Goal: Task Accomplishment & Management: Use online tool/utility

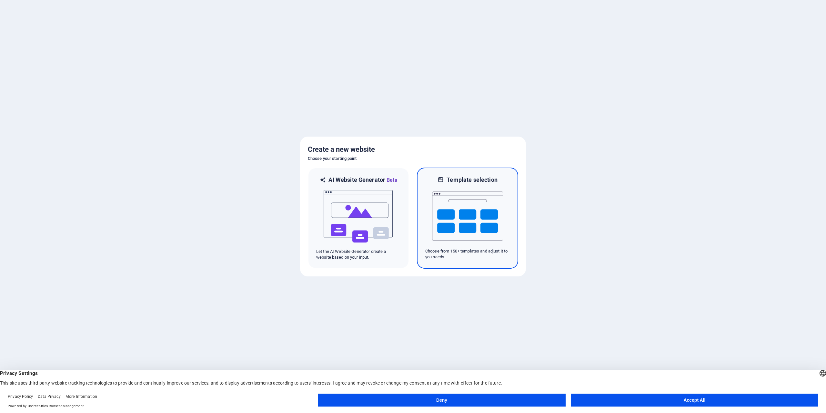
click at [485, 207] on img at bounding box center [467, 216] width 71 height 65
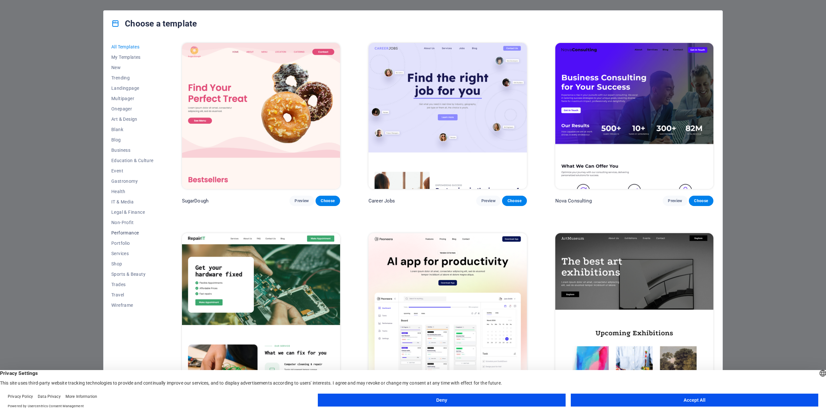
click at [127, 234] on span "Performance" at bounding box center [132, 232] width 42 height 5
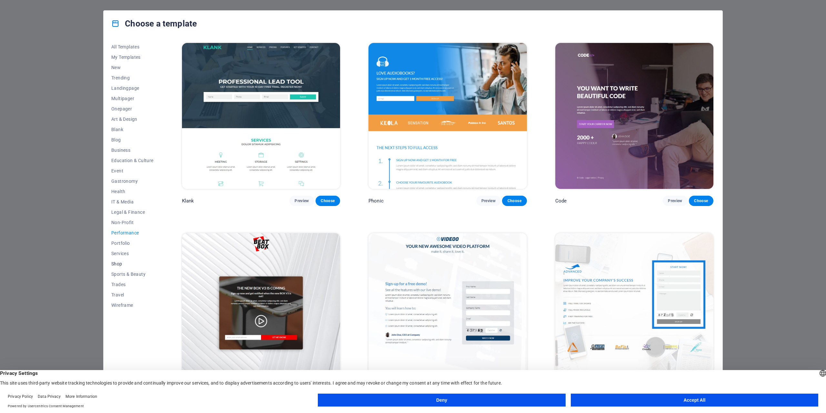
click at [117, 261] on span "Shop" at bounding box center [132, 263] width 42 height 5
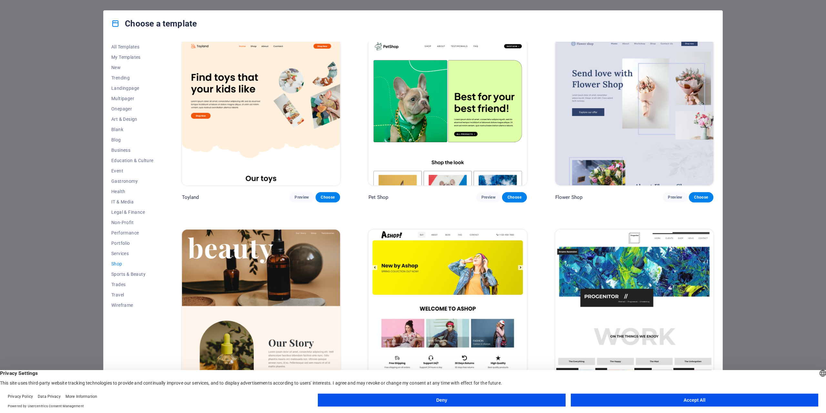
scroll to position [323, 0]
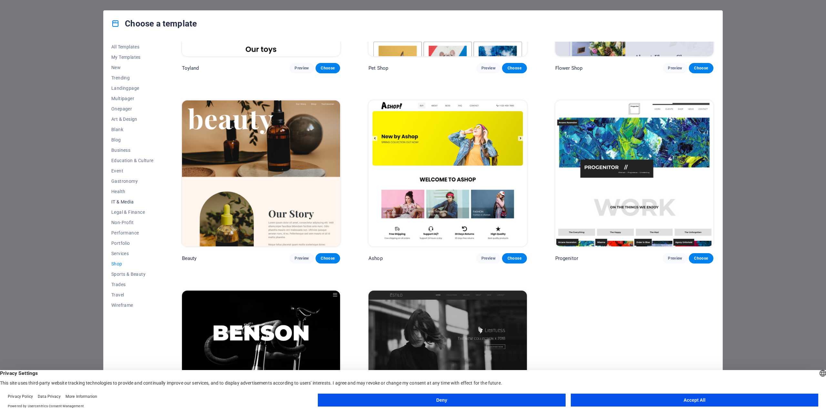
click at [127, 202] on span "IT & Media" at bounding box center [132, 201] width 42 height 5
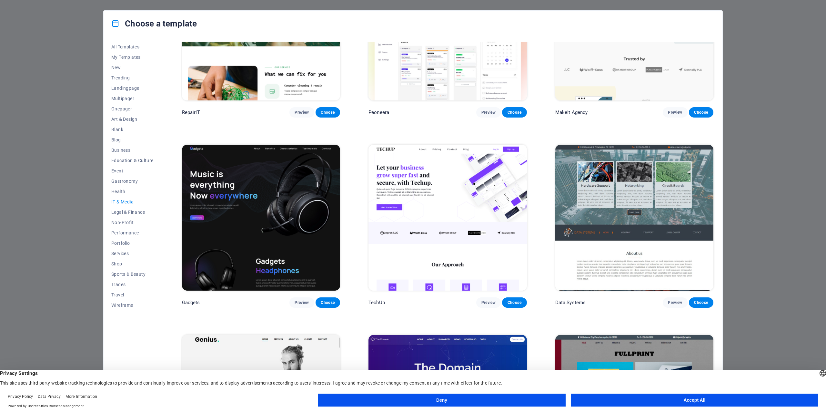
scroll to position [0, 0]
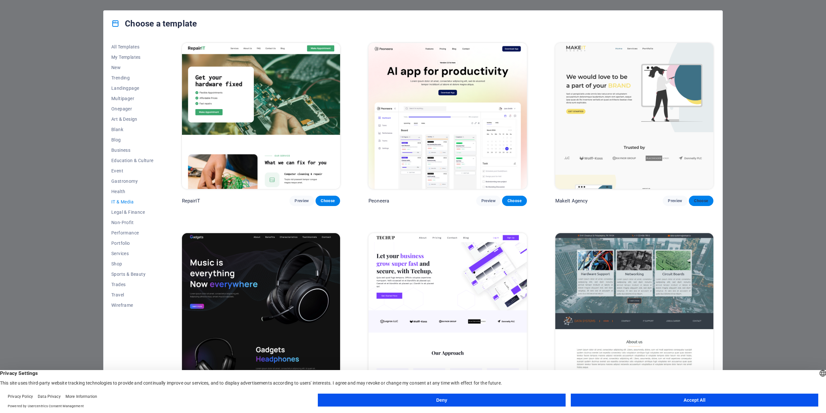
click at [706, 201] on span "Choose" at bounding box center [701, 200] width 14 height 5
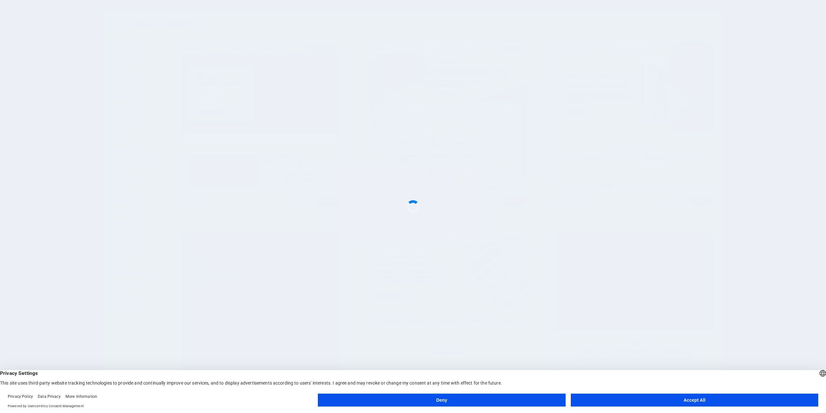
click at [708, 399] on button "Accept All" at bounding box center [694, 399] width 247 height 13
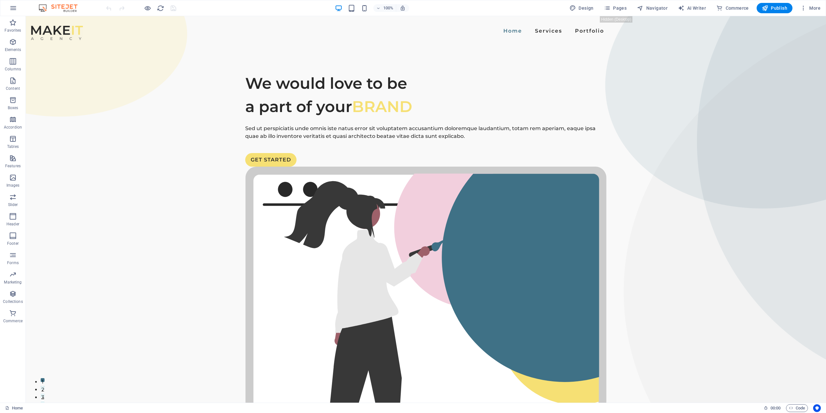
drag, startPoint x: 824, startPoint y: 325, endPoint x: 826, endPoint y: 31, distance: 293.6
click at [817, 7] on span "More" at bounding box center [810, 8] width 20 height 6
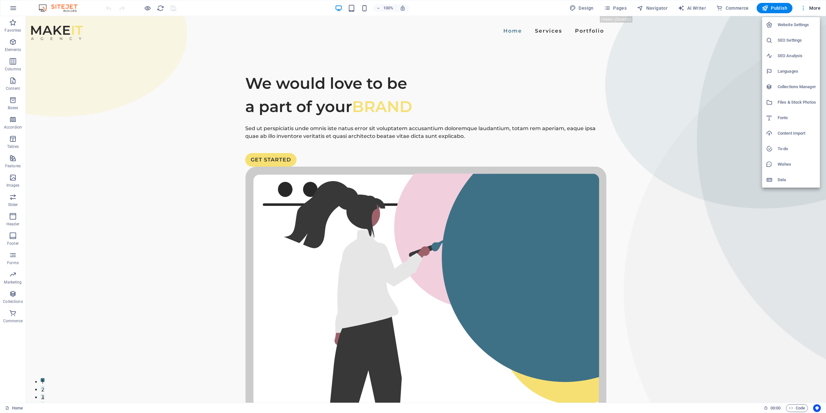
click at [817, 7] on div at bounding box center [413, 206] width 826 height 413
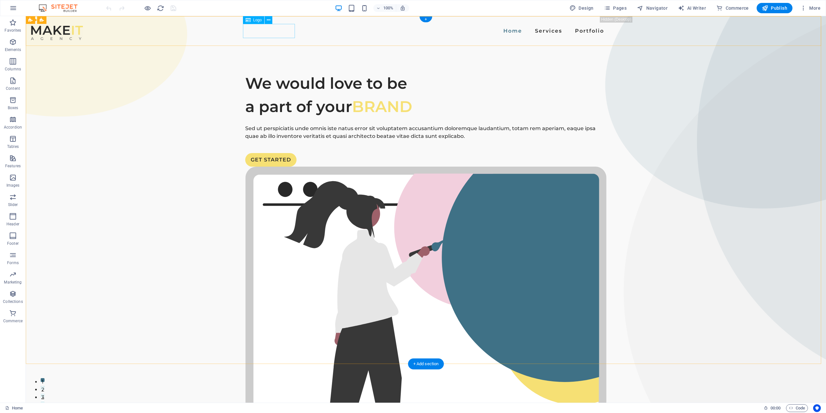
click at [83, 28] on div at bounding box center [57, 33] width 52 height 14
click at [692, 9] on span "AI Writer" at bounding box center [692, 8] width 28 height 6
select select "English"
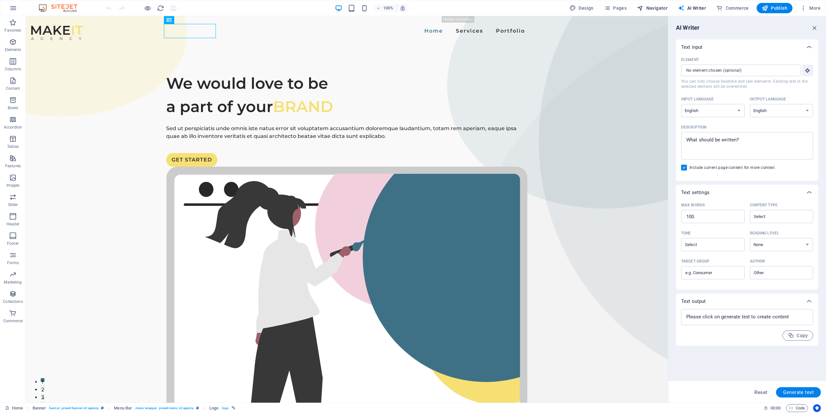
click at [662, 8] on span "Navigator" at bounding box center [652, 8] width 31 height 6
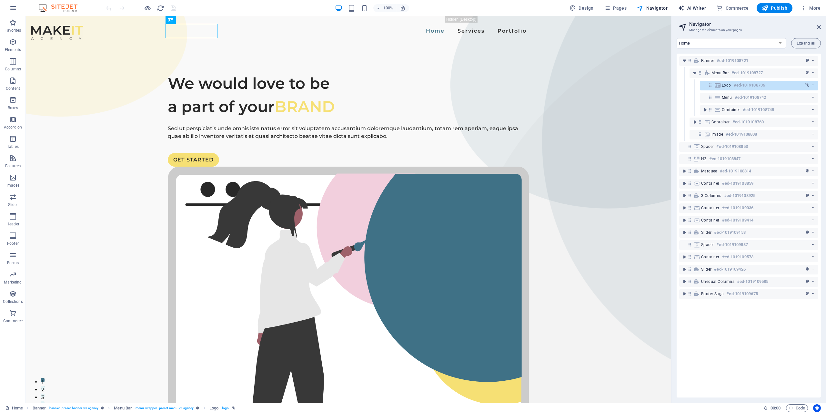
click at [699, 9] on span "AI Writer" at bounding box center [692, 8] width 28 height 6
select select "English"
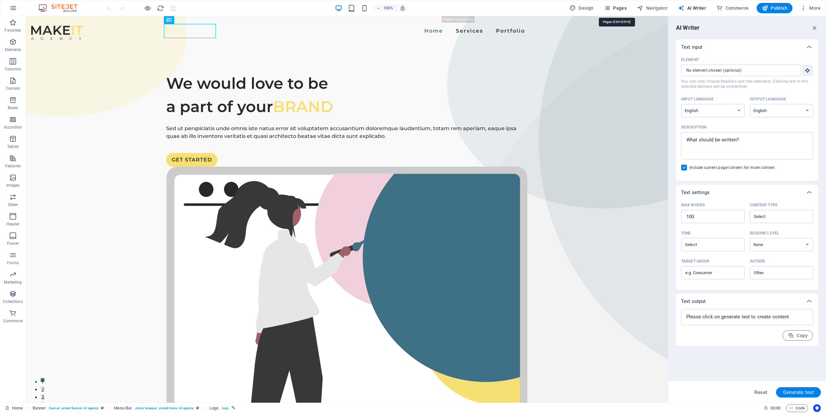
click at [613, 7] on span "Pages" at bounding box center [615, 8] width 23 height 6
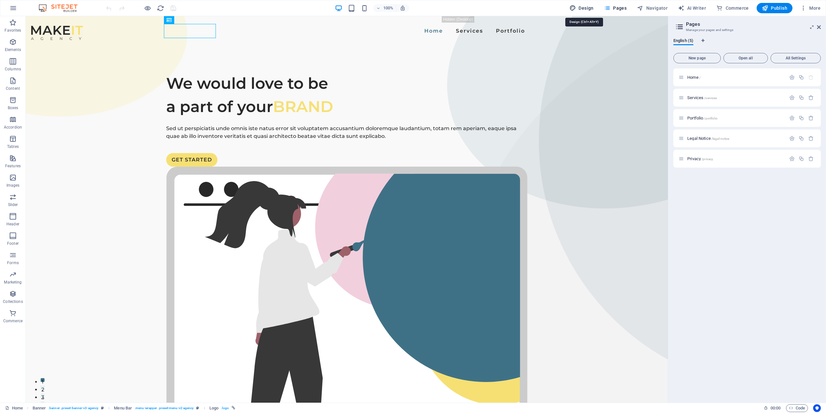
click at [586, 7] on span "Design" at bounding box center [582, 8] width 24 height 6
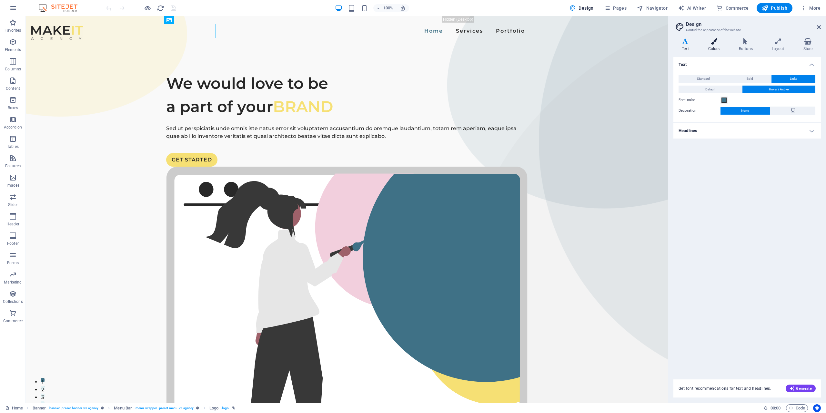
click at [718, 45] on h4 "Colors" at bounding box center [715, 45] width 31 height 14
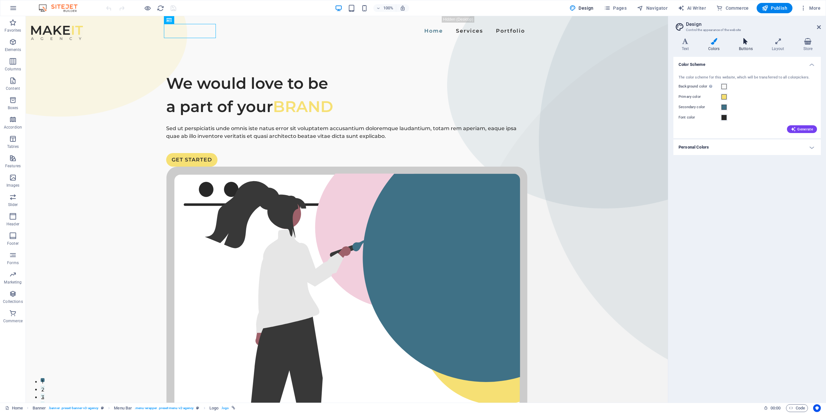
click at [752, 42] on icon at bounding box center [746, 41] width 30 height 6
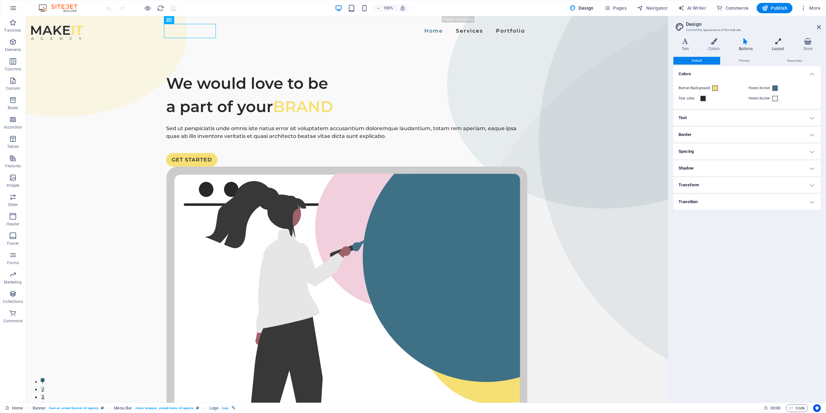
click at [774, 42] on icon at bounding box center [778, 41] width 29 height 6
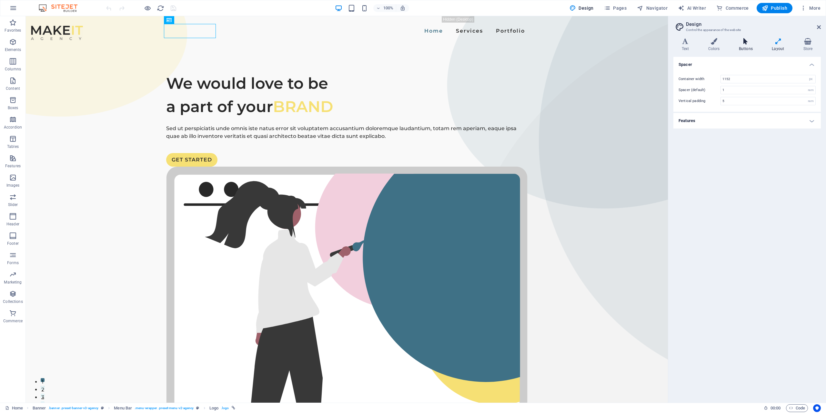
click at [750, 42] on icon at bounding box center [746, 41] width 30 height 6
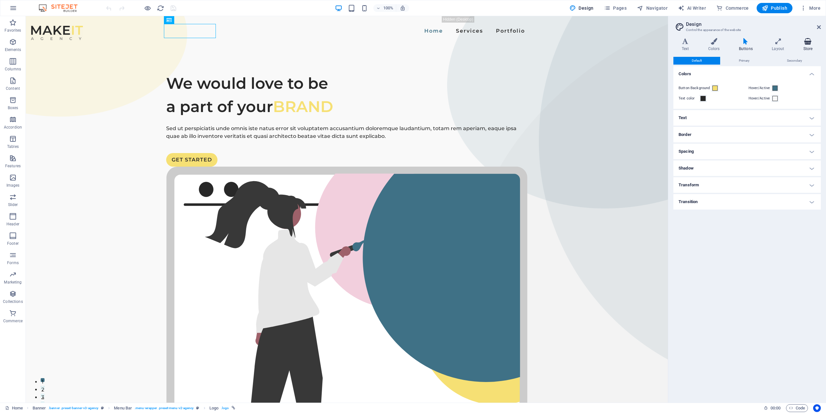
click at [812, 42] on icon at bounding box center [808, 41] width 26 height 6
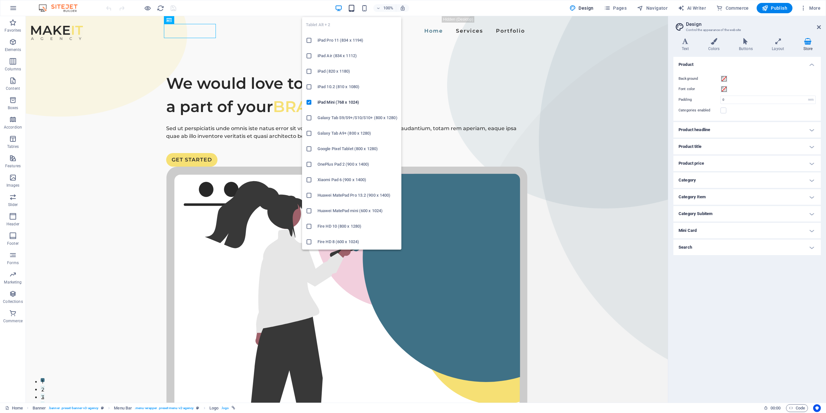
click at [355, 5] on icon "button" at bounding box center [351, 8] width 7 height 7
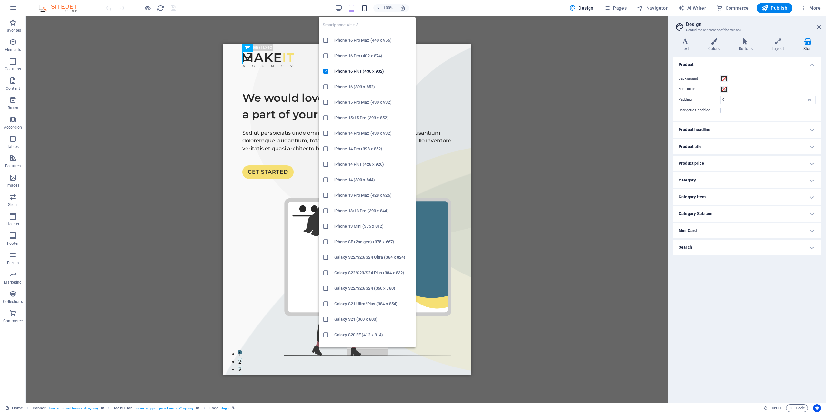
click at [368, 5] on icon "button" at bounding box center [364, 8] width 7 height 7
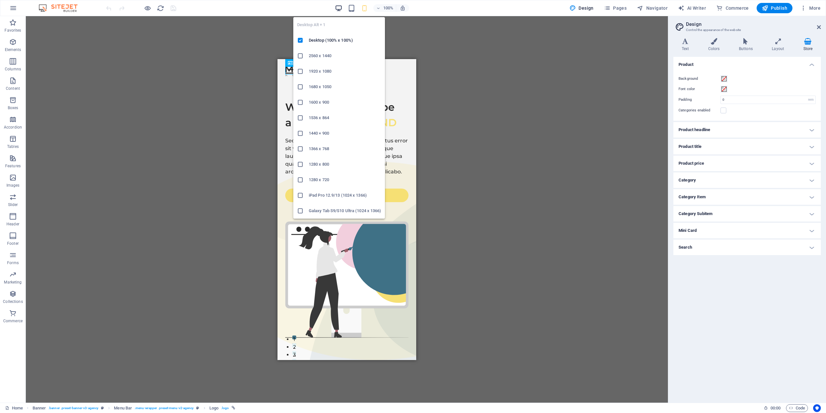
click at [339, 7] on icon "button" at bounding box center [338, 8] width 7 height 7
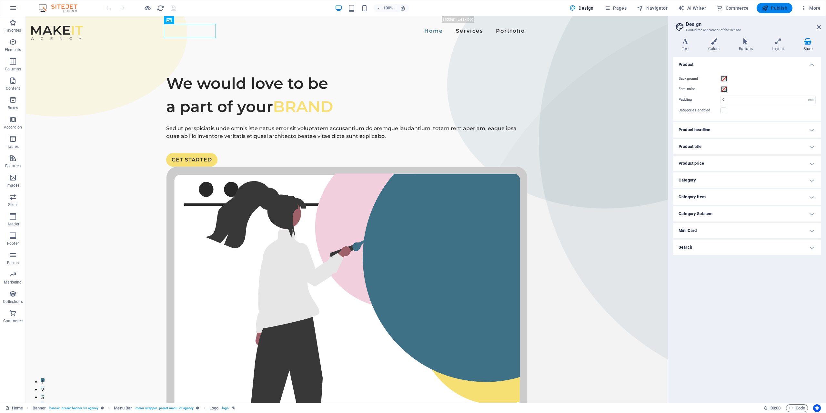
click at [779, 6] on span "Publish" at bounding box center [774, 8] width 25 height 6
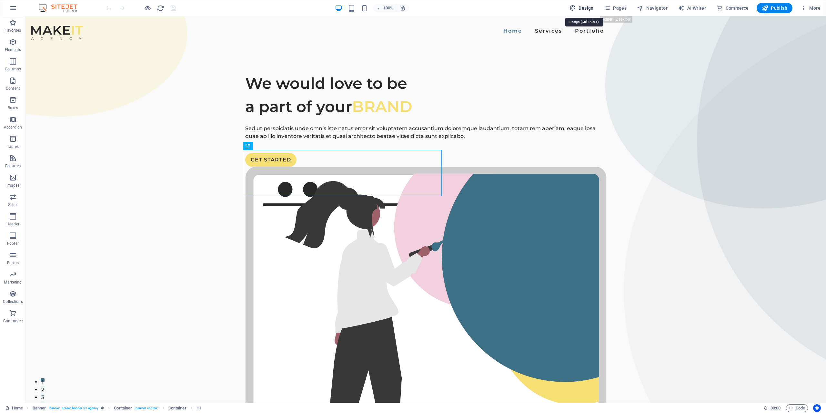
click at [579, 7] on span "Design" at bounding box center [582, 8] width 24 height 6
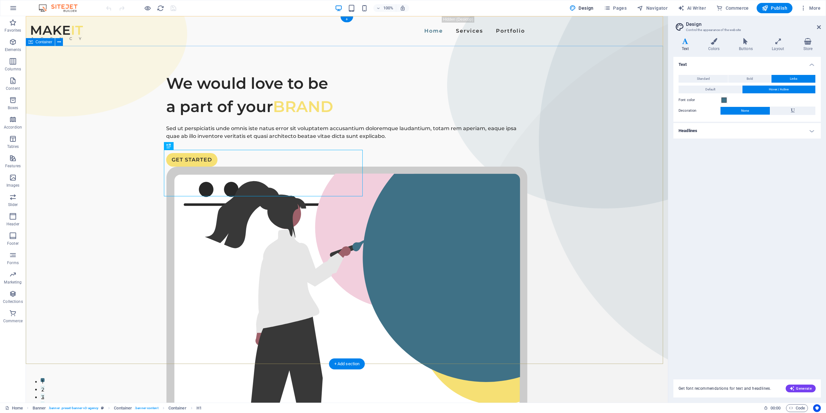
click at [105, 94] on div "We would love to be a part of your BRAND Sed ut perspiciatis unde omnis iste na…" at bounding box center [347, 291] width 642 height 490
click at [77, 89] on div "We would love to be a part of your BRAND Sed ut perspiciatis unde omnis iste na…" at bounding box center [347, 291] width 642 height 490
click at [83, 26] on div at bounding box center [57, 33] width 52 height 14
click at [83, 31] on div at bounding box center [57, 33] width 52 height 14
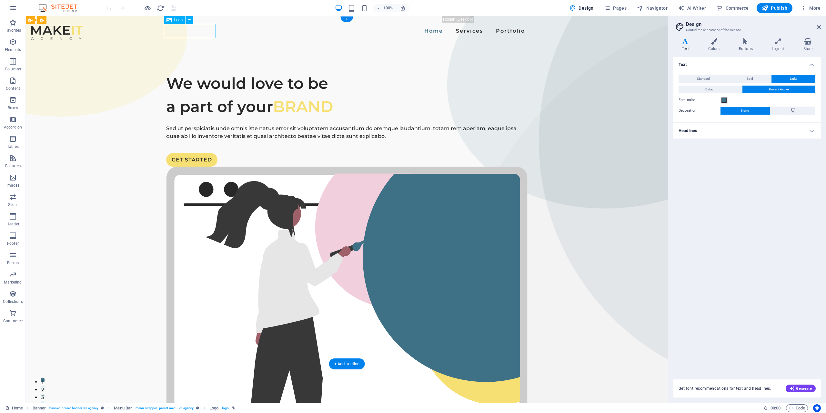
select select "px"
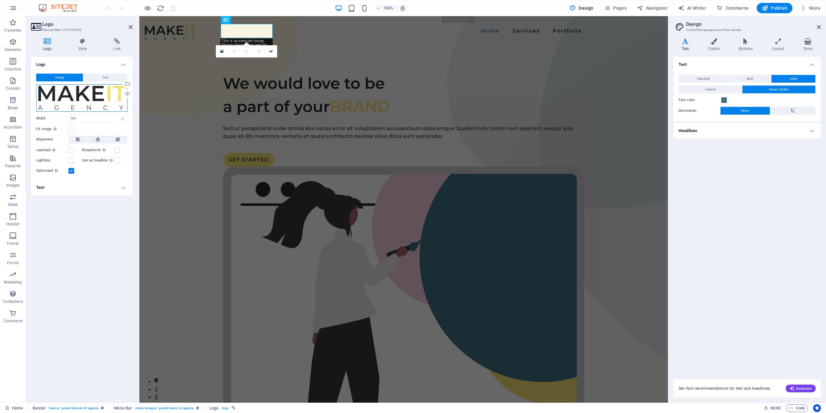
click at [78, 97] on div "Drag files here, click to choose files or select files from Files or our free s…" at bounding box center [81, 97] width 91 height 27
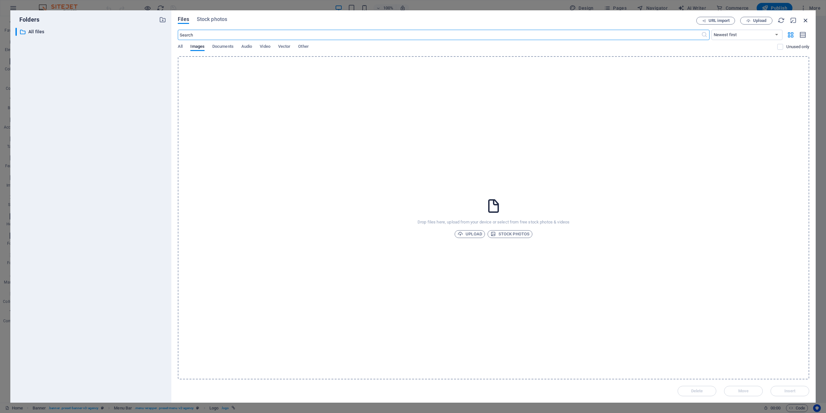
click at [806, 17] on icon "button" at bounding box center [805, 20] width 7 height 7
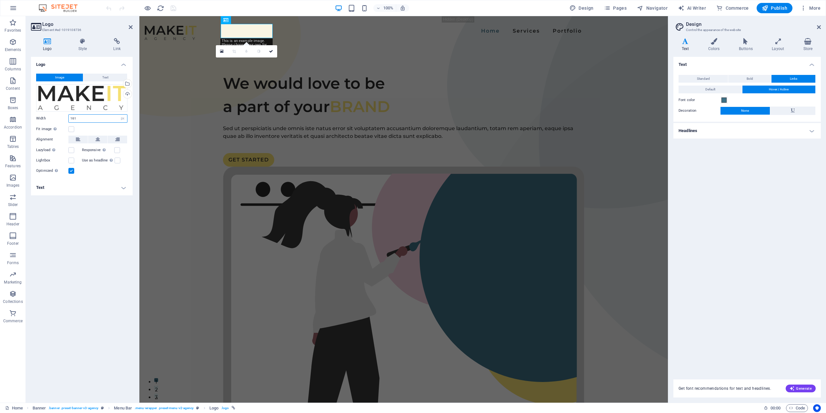
click at [83, 119] on input "161" at bounding box center [98, 119] width 58 height 8
drag, startPoint x: 77, startPoint y: 117, endPoint x: 65, endPoint y: 117, distance: 11.9
click at [65, 117] on div "Width 161 Default auto px rem % em vh vw" at bounding box center [81, 118] width 91 height 8
type input "200"
click at [81, 212] on div "Logo Image Text Drag files here, click to choose files or select files from Fil…" at bounding box center [82, 227] width 102 height 340
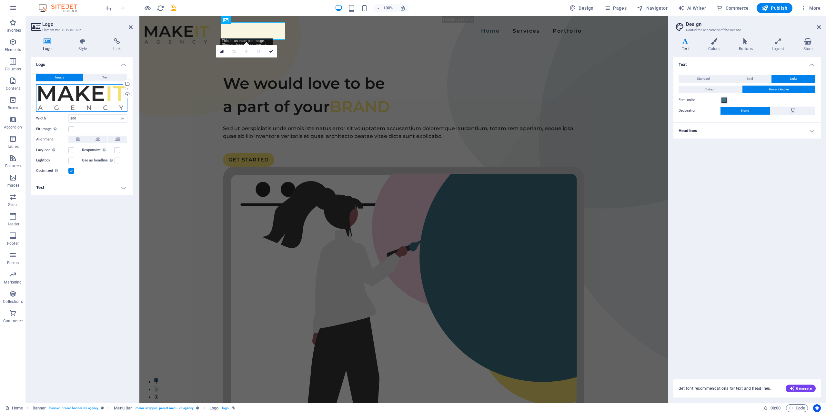
click at [86, 98] on div "Drag files here, click to choose files or select files from Files or our free s…" at bounding box center [81, 97] width 91 height 27
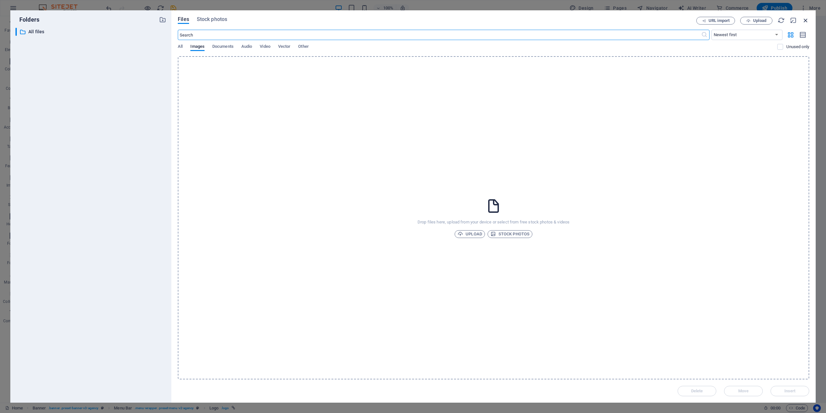
click at [807, 20] on icon "button" at bounding box center [805, 20] width 7 height 7
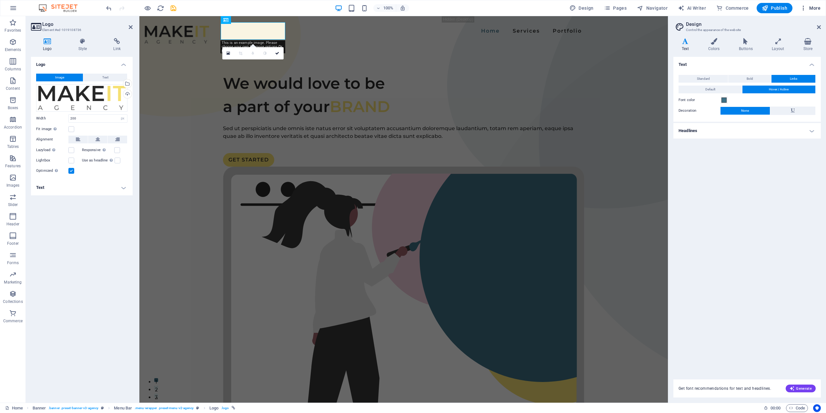
click at [815, 3] on button "More" at bounding box center [810, 8] width 25 height 10
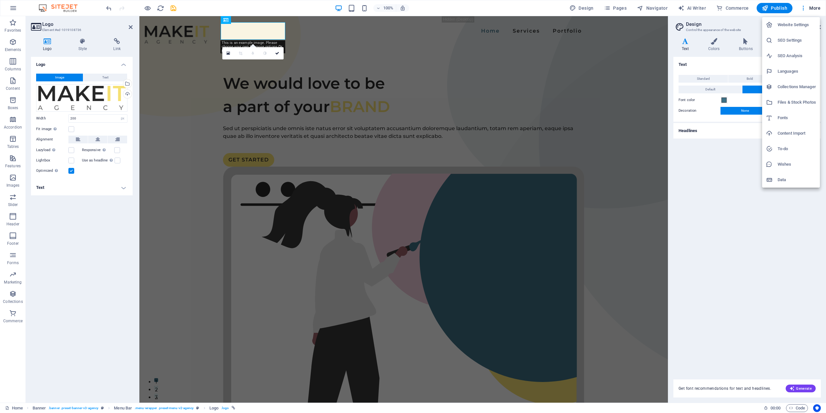
click at [792, 71] on h6 "Languages" at bounding box center [797, 71] width 38 height 8
select select "41"
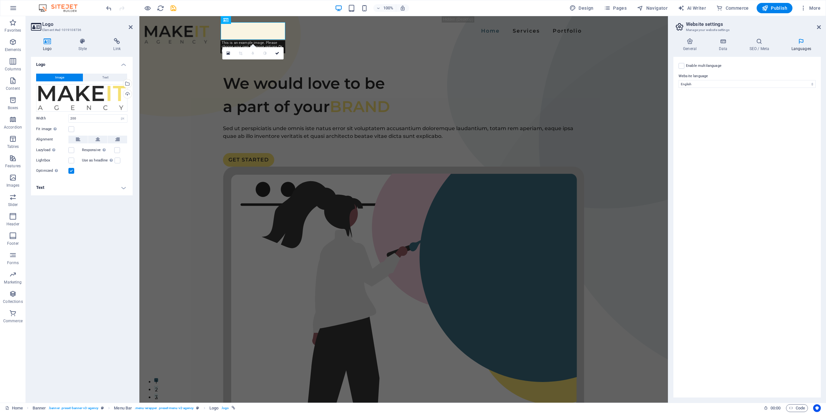
click at [715, 66] on label "Enable multilanguage To disable multilanguage delete all languages until only o…" at bounding box center [703, 66] width 35 height 8
click at [0, 0] on input "Enable multilanguage To disable multilanguage delete all languages until only o…" at bounding box center [0, 0] width 0 height 0
click at [725, 114] on select "Abkhazian Afar Afrikaans Akan Albanian Amharic Arabic Aragonese Armenian Assame…" at bounding box center [746, 115] width 107 height 8
select select "49"
click at [714, 114] on select "Abkhazian Afar Afrikaans Akan Albanian Amharic Arabic Aragonese Armenian Assame…" at bounding box center [746, 115] width 107 height 8
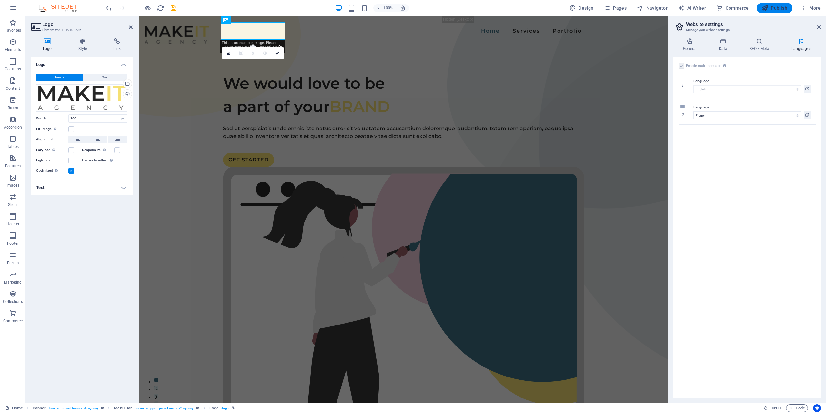
click at [777, 6] on span "Publish" at bounding box center [774, 8] width 25 height 6
checkbox input "false"
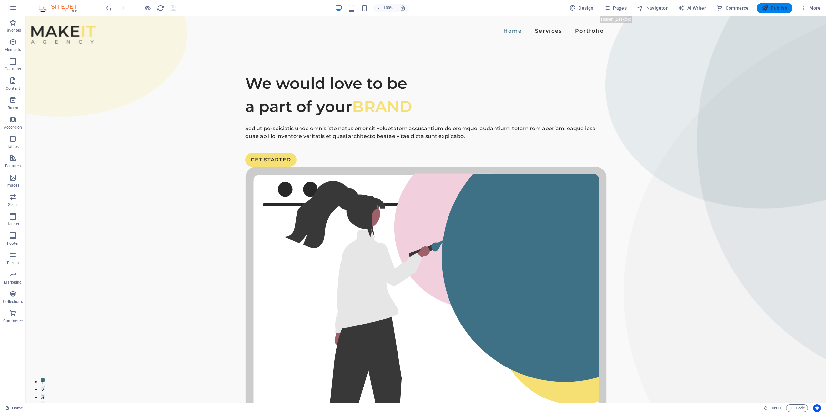
click at [777, 9] on span "Publish" at bounding box center [774, 8] width 25 height 6
click at [815, 9] on span "More" at bounding box center [810, 8] width 20 height 6
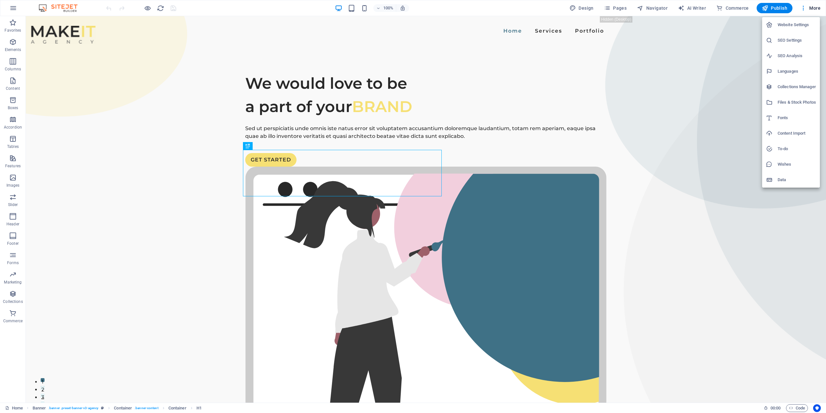
click at [795, 68] on h6 "Languages" at bounding box center [797, 71] width 38 height 8
select select "41"
select select "49"
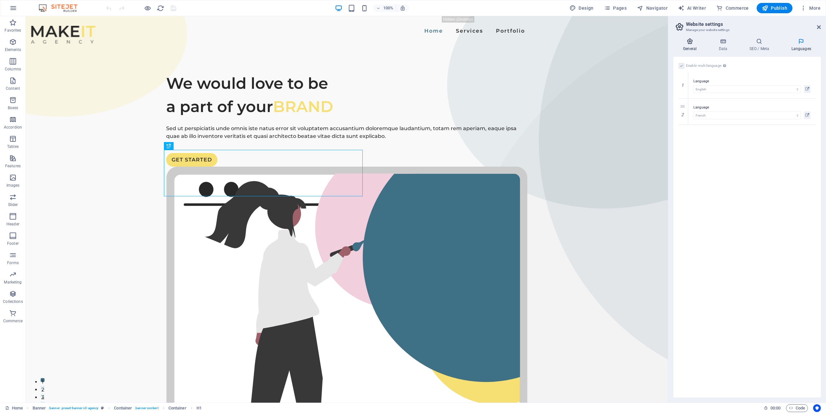
click at [692, 44] on icon at bounding box center [689, 41] width 33 height 6
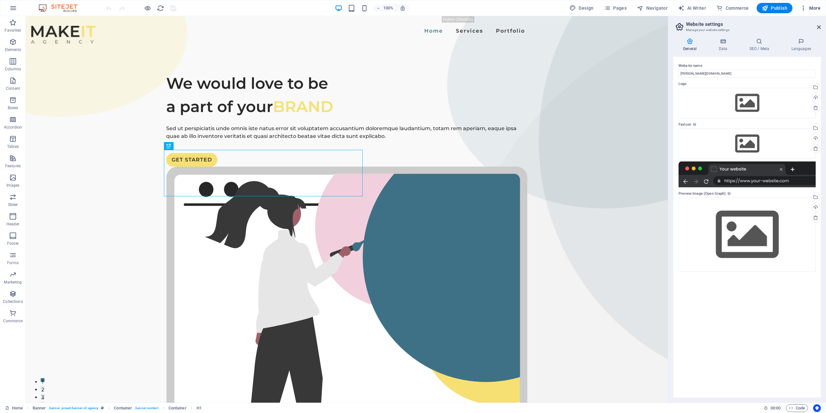
click at [814, 8] on span "More" at bounding box center [810, 8] width 20 height 6
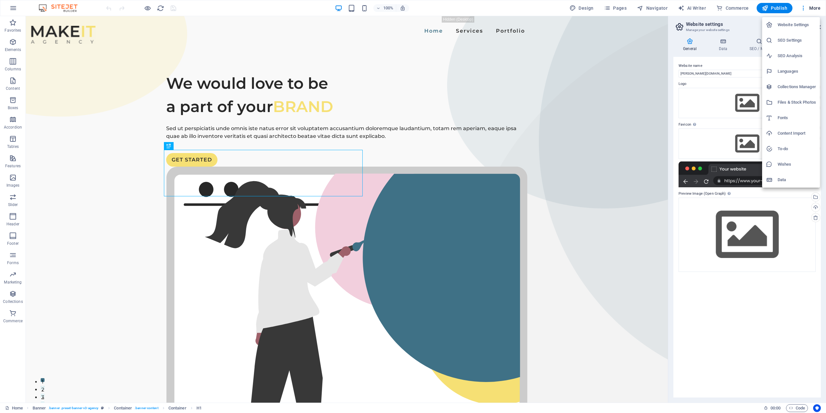
click at [791, 71] on h6 "Languages" at bounding box center [797, 71] width 38 height 8
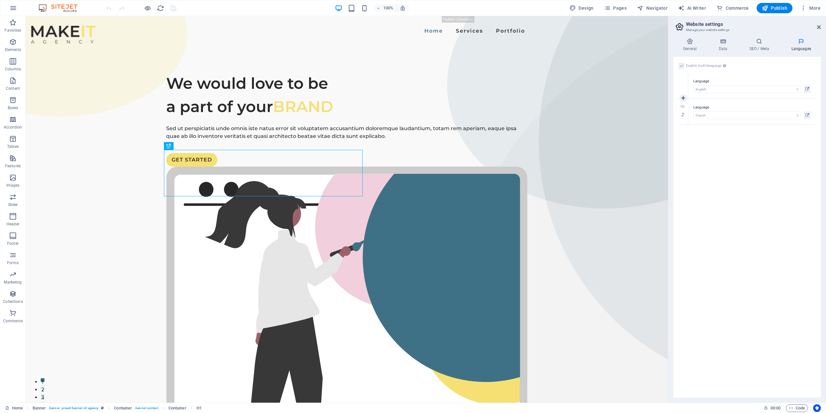
drag, startPoint x: 701, startPoint y: 110, endPoint x: 705, endPoint y: 74, distance: 36.6
click at [705, 74] on div "1 Language Abkhazian Afar Afrikaans Akan Albanian Amharic Arabic Aragonese Arme…" at bounding box center [747, 98] width 137 height 52
drag, startPoint x: 683, startPoint y: 106, endPoint x: 686, endPoint y: 80, distance: 25.9
select select "49"
click at [807, 87] on icon at bounding box center [807, 89] width 4 height 8
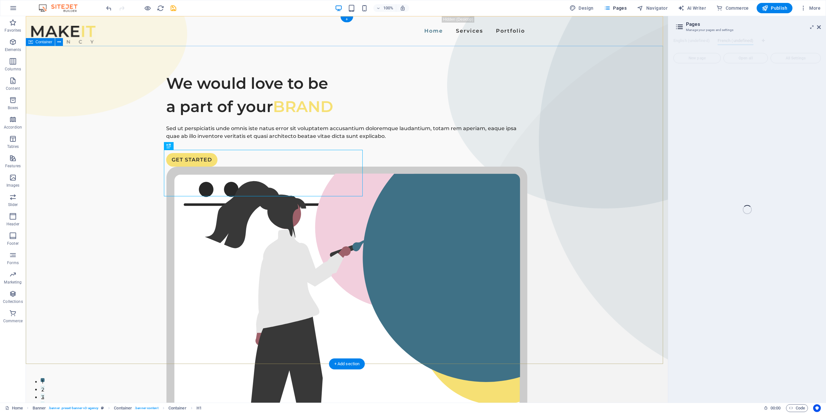
click at [193, 100] on div "We would love to be a part of your BRAND Sed ut perspiciatis unde omnis iste na…" at bounding box center [347, 291] width 642 height 490
click at [795, 59] on span "All Settings" at bounding box center [795, 58] width 45 height 4
click at [685, 56] on span "New page" at bounding box center [697, 58] width 42 height 4
click at [701, 56] on span "New page" at bounding box center [697, 58] width 42 height 4
click at [744, 59] on span "Open all" at bounding box center [745, 58] width 39 height 4
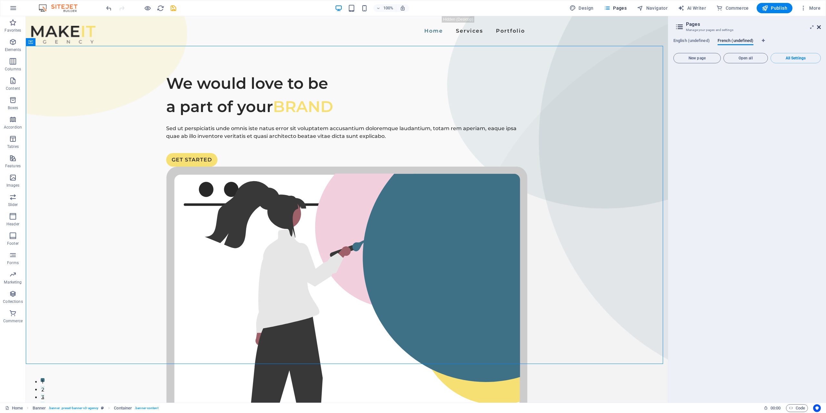
click at [821, 25] on icon at bounding box center [819, 27] width 4 height 5
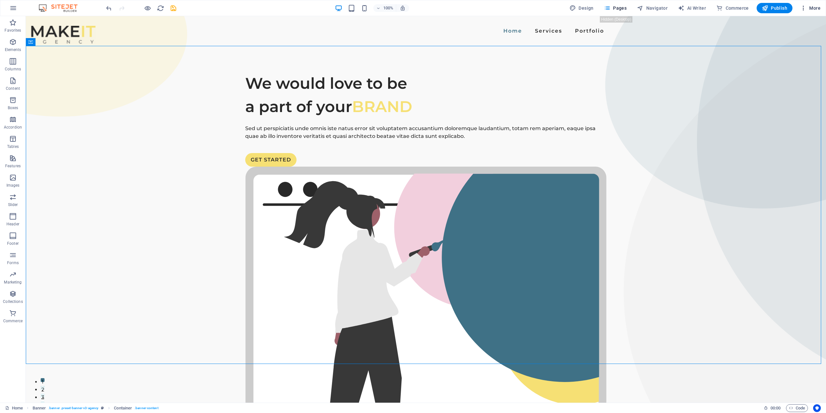
click at [812, 9] on span "More" at bounding box center [810, 8] width 20 height 6
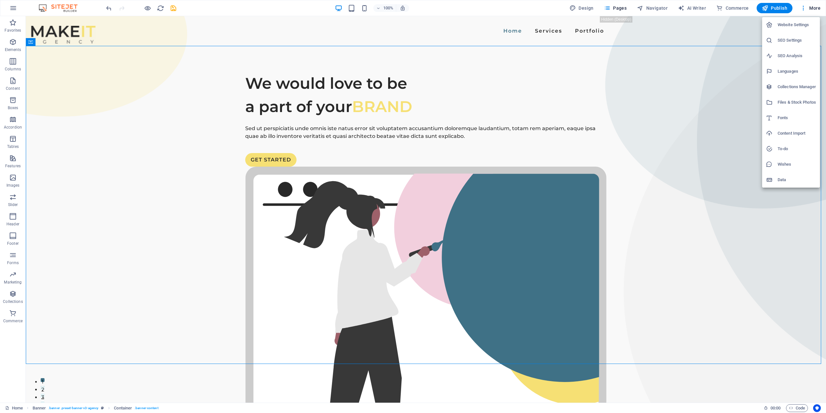
click at [782, 179] on h6 "Data" at bounding box center [797, 180] width 38 height 8
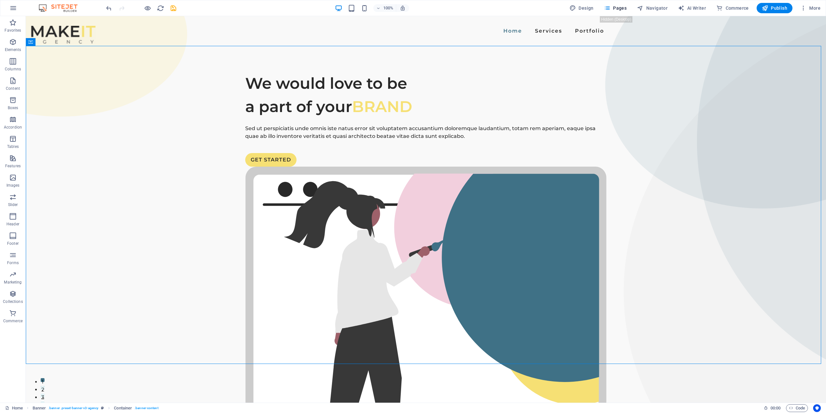
click at [670, 123] on div "We would love to be a part of your BRAND Sed ut perspiciatis unde omnis iste na…" at bounding box center [426, 291] width 800 height 490
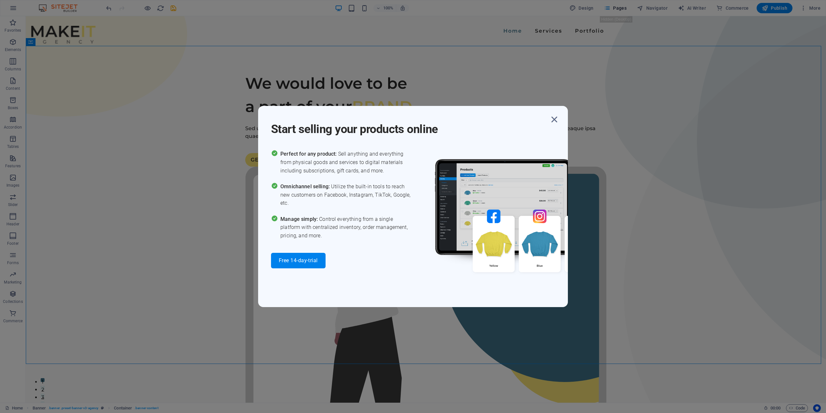
click at [767, 62] on div "Start selling your products online Perfect for any product: Sell anything and e…" at bounding box center [413, 206] width 826 height 413
click at [552, 119] on icon "button" at bounding box center [555, 120] width 12 height 12
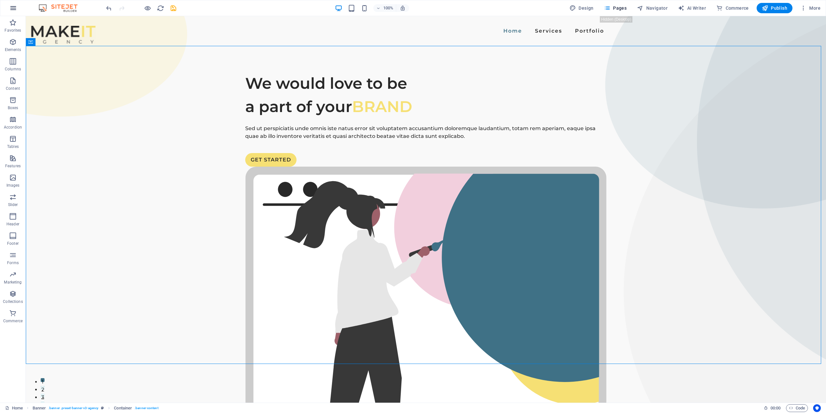
click at [10, 6] on icon "button" at bounding box center [13, 8] width 8 height 8
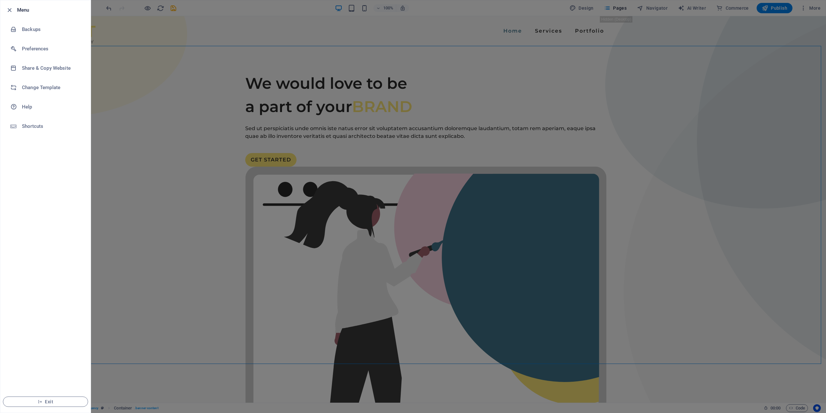
click at [140, 44] on div at bounding box center [413, 206] width 826 height 413
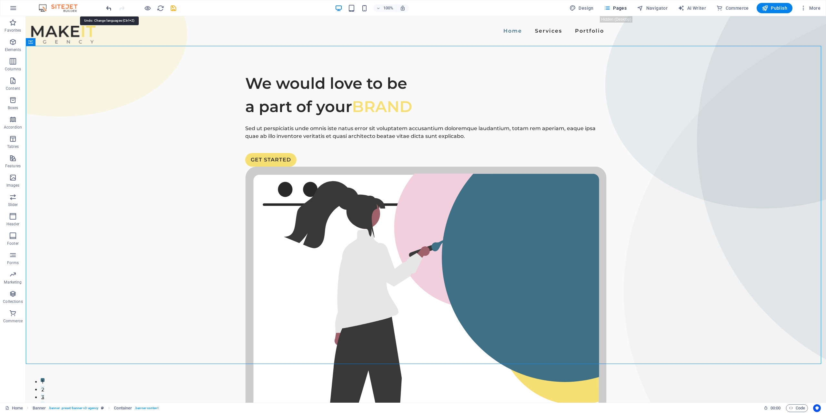
click at [110, 9] on icon "undo" at bounding box center [108, 8] width 7 height 7
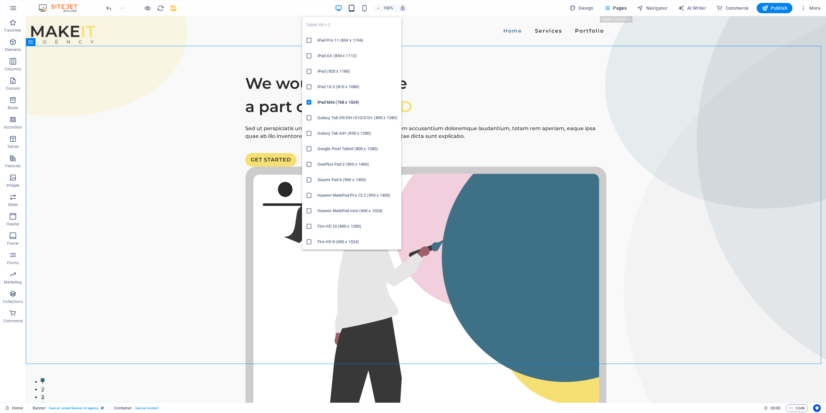
click at [354, 8] on icon "button" at bounding box center [351, 8] width 7 height 7
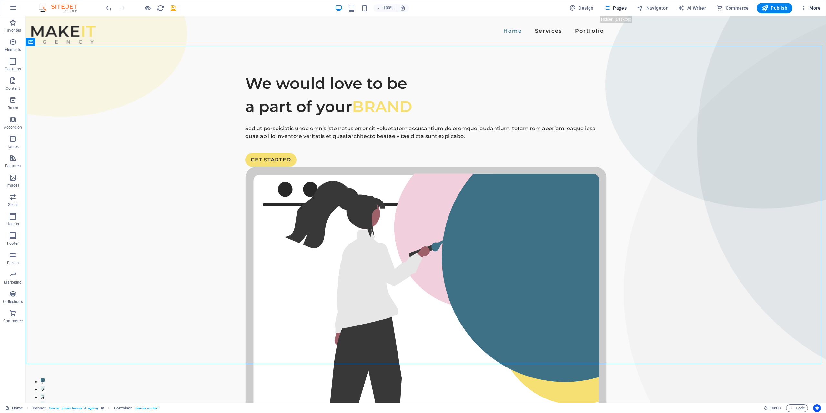
click at [811, 9] on span "More" at bounding box center [810, 8] width 20 height 6
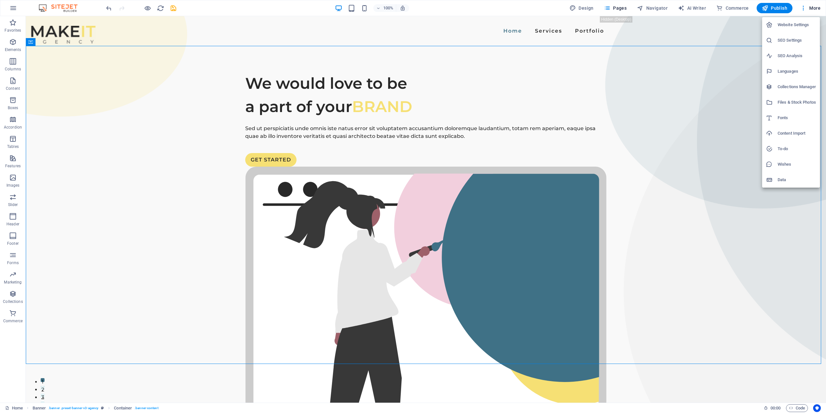
click at [811, 9] on div at bounding box center [413, 206] width 826 height 413
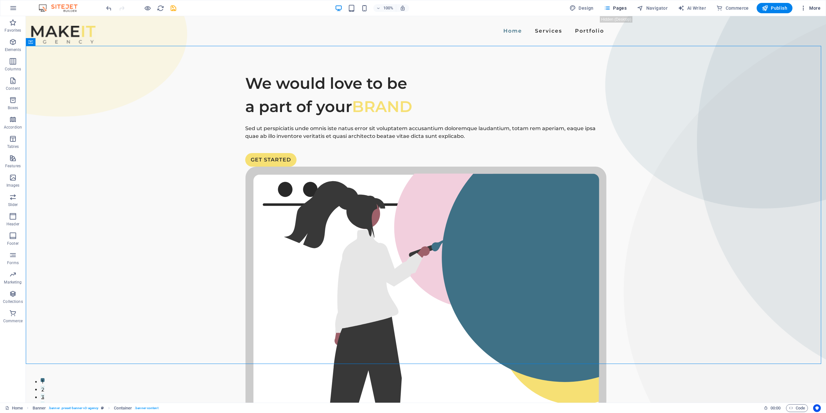
click at [802, 11] on icon "button" at bounding box center [803, 8] width 6 height 6
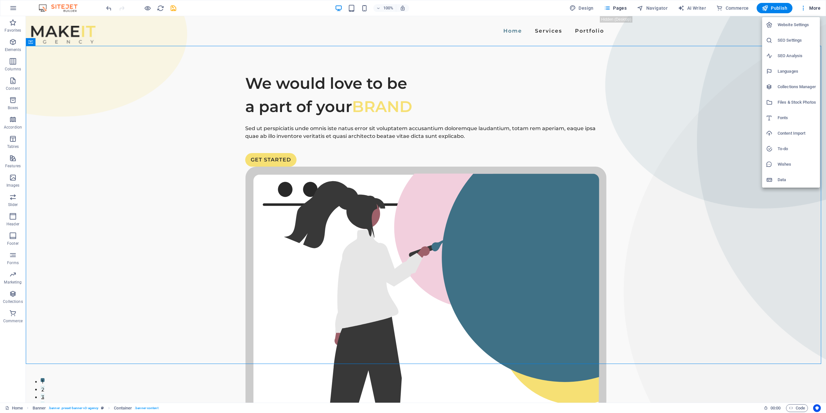
click at [802, 11] on div at bounding box center [413, 206] width 826 height 413
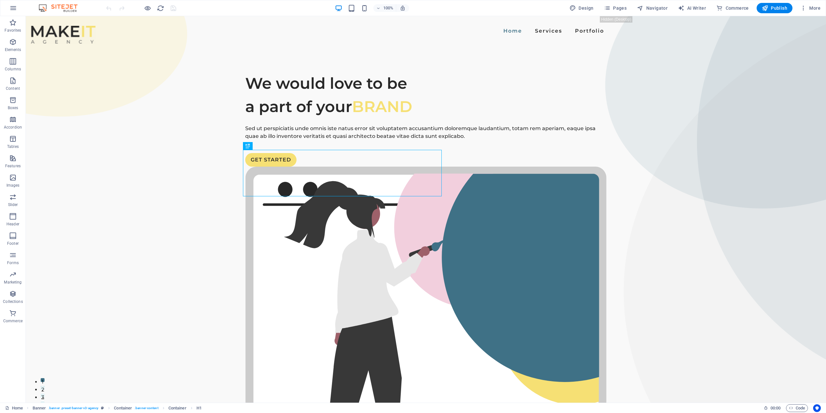
click at [654, 66] on div "We would love to be a part of your BRAND Sed ut perspiciatis unde omnis iste na…" at bounding box center [426, 291] width 800 height 490
click at [813, 7] on span "More" at bounding box center [810, 8] width 20 height 6
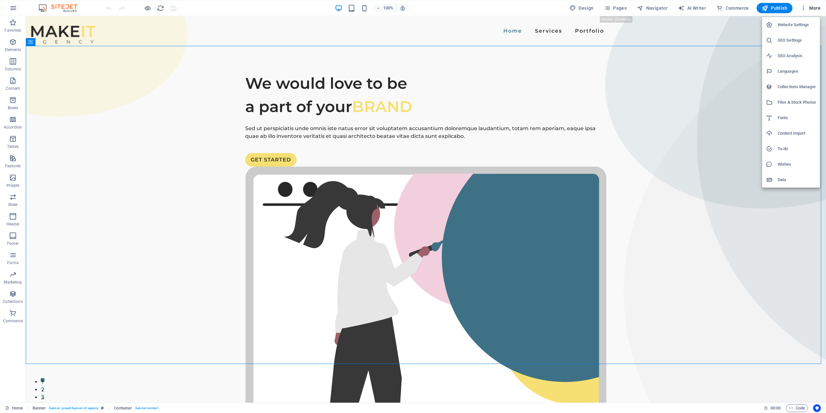
click at [812, 7] on div at bounding box center [413, 206] width 826 height 413
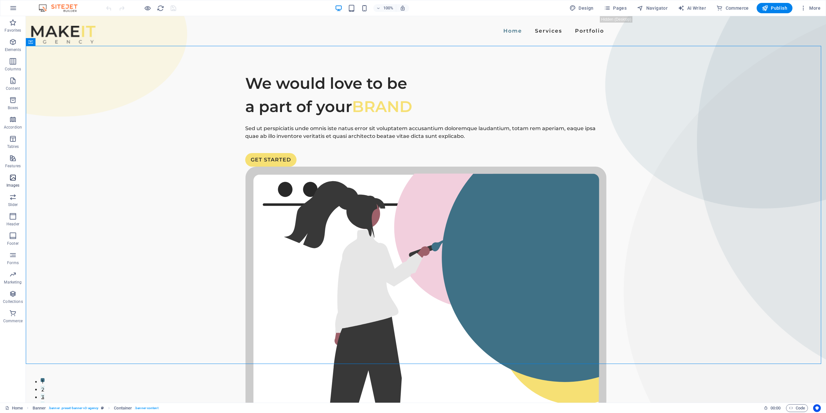
click at [12, 180] on icon "button" at bounding box center [13, 178] width 8 height 8
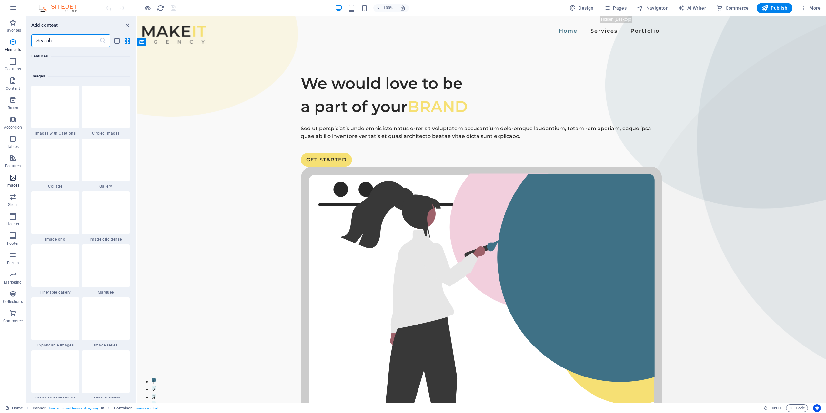
scroll to position [3272, 0]
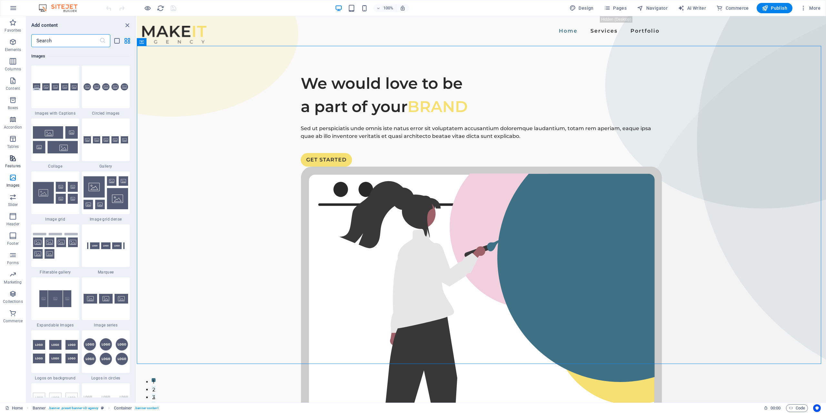
click at [15, 157] on icon "button" at bounding box center [13, 158] width 8 height 8
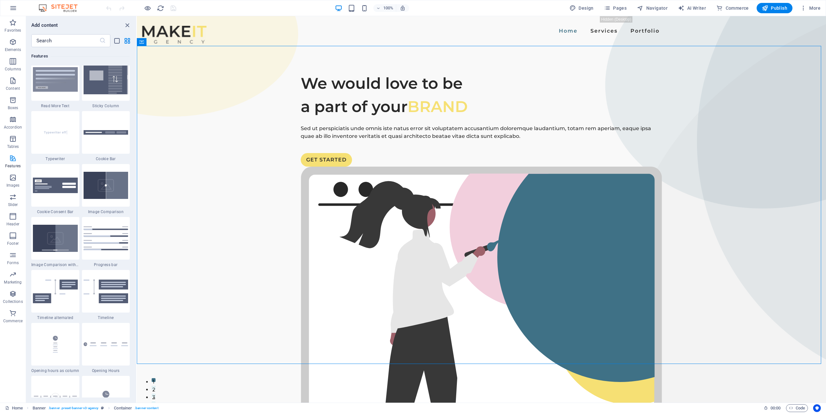
scroll to position [2515, 0]
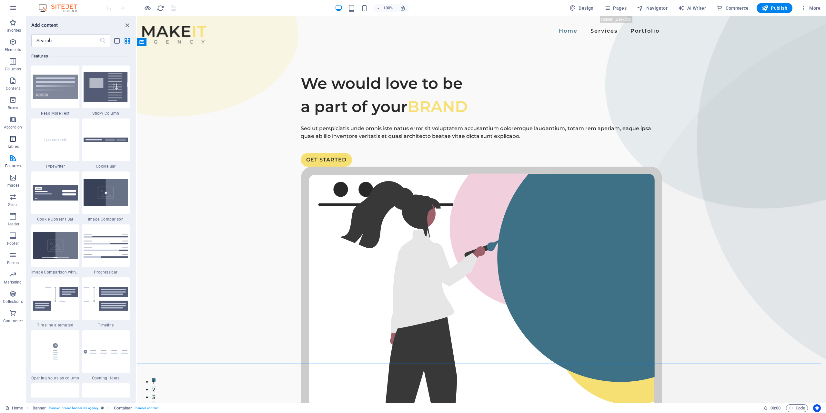
click at [17, 140] on icon "button" at bounding box center [13, 139] width 8 height 8
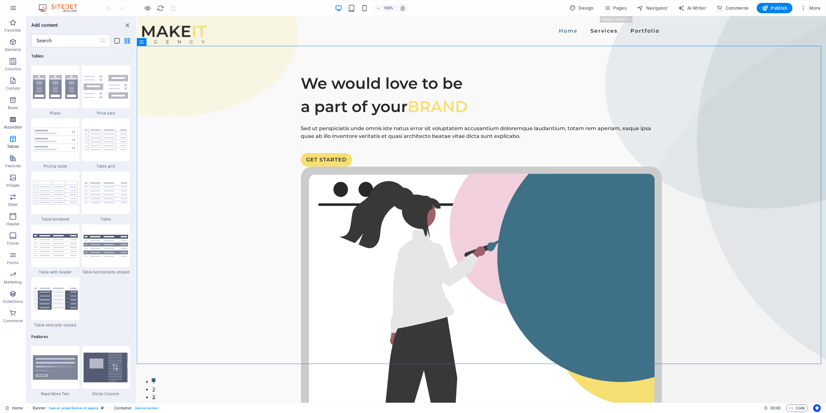
click at [14, 117] on icon "button" at bounding box center [13, 120] width 8 height 8
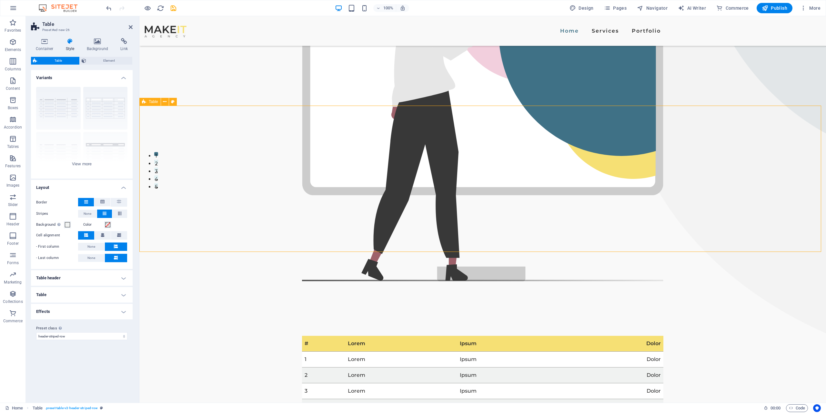
scroll to position [258, 0]
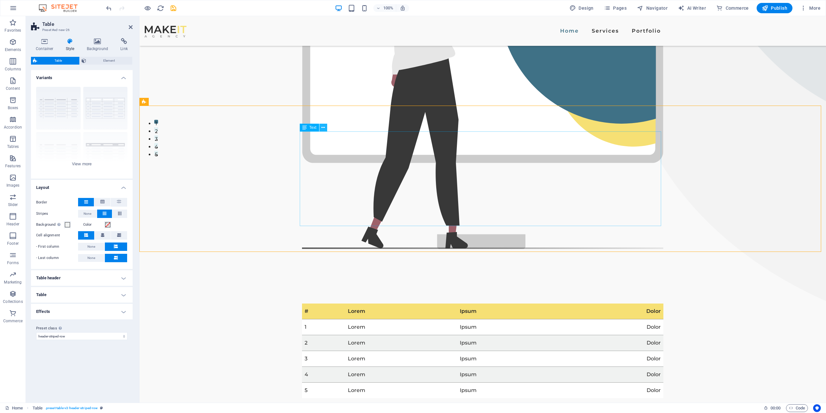
click at [324, 125] on icon at bounding box center [323, 127] width 4 height 7
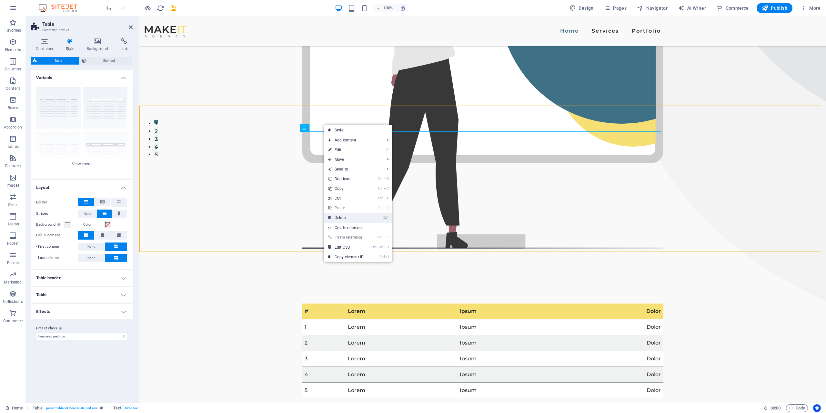
drag, startPoint x: 337, startPoint y: 217, endPoint x: 197, endPoint y: 201, distance: 140.3
click at [337, 217] on link "⌦ Delete" at bounding box center [345, 218] width 43 height 10
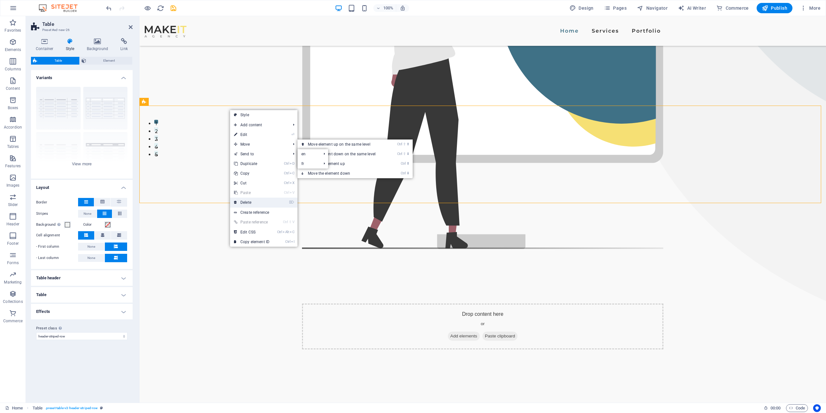
click at [245, 201] on link "⌦ Delete" at bounding box center [251, 202] width 43 height 10
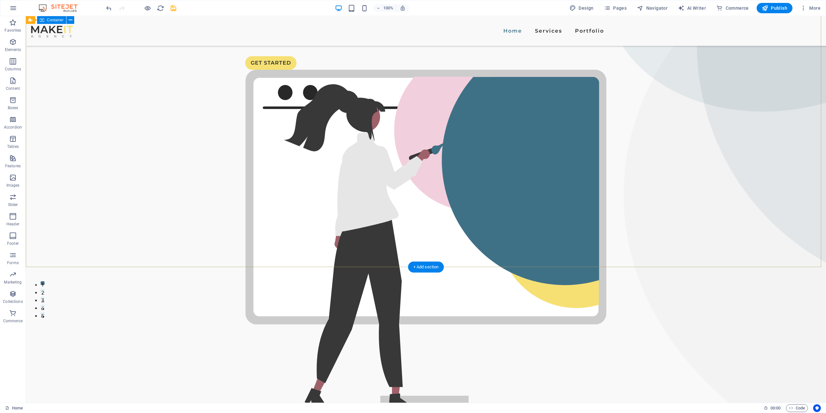
scroll to position [65, 0]
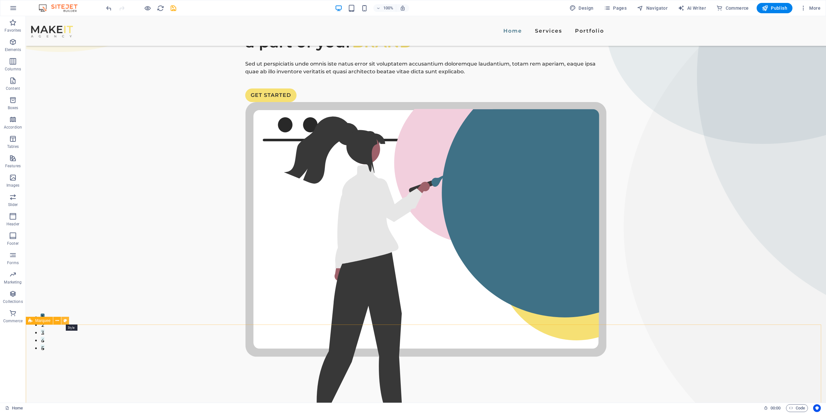
click at [65, 321] on icon at bounding box center [66, 320] width 4 height 7
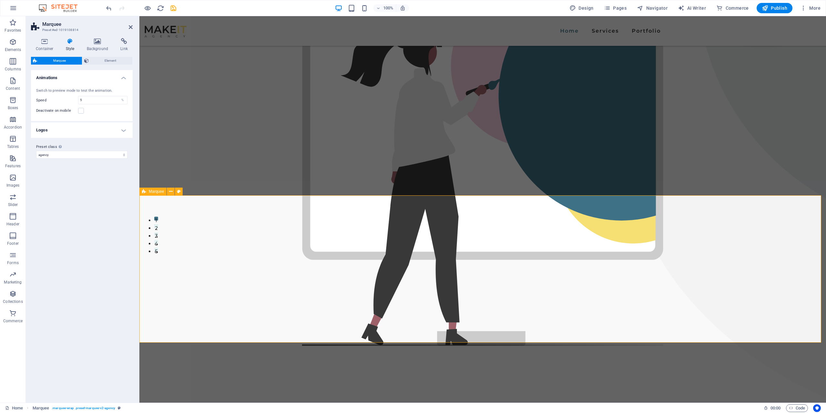
scroll to position [194, 0]
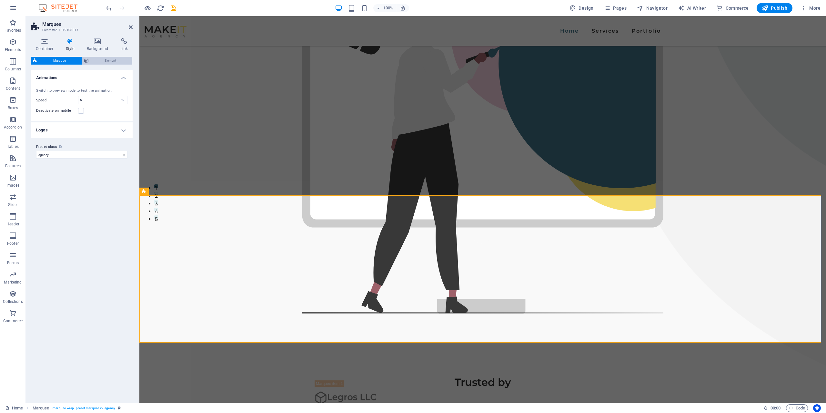
click at [107, 62] on span "Element" at bounding box center [111, 61] width 40 height 8
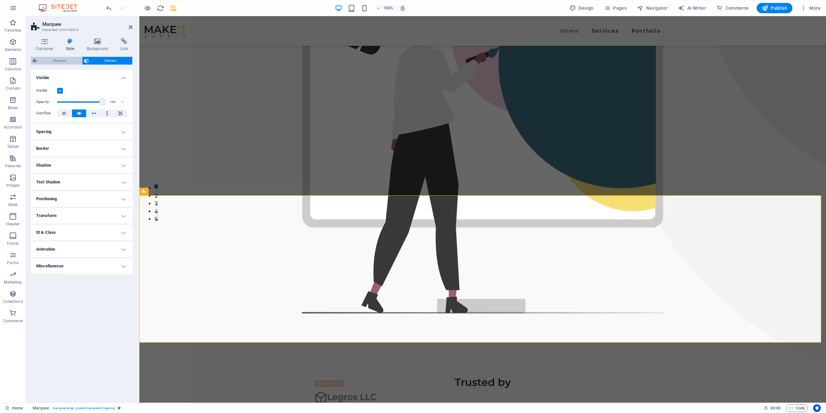
click at [49, 61] on span "Marquee" at bounding box center [59, 61] width 41 height 8
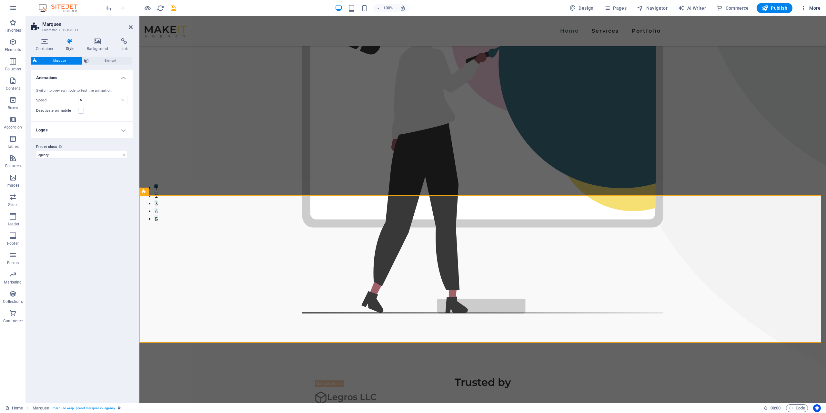
click at [810, 6] on span "More" at bounding box center [810, 8] width 20 height 6
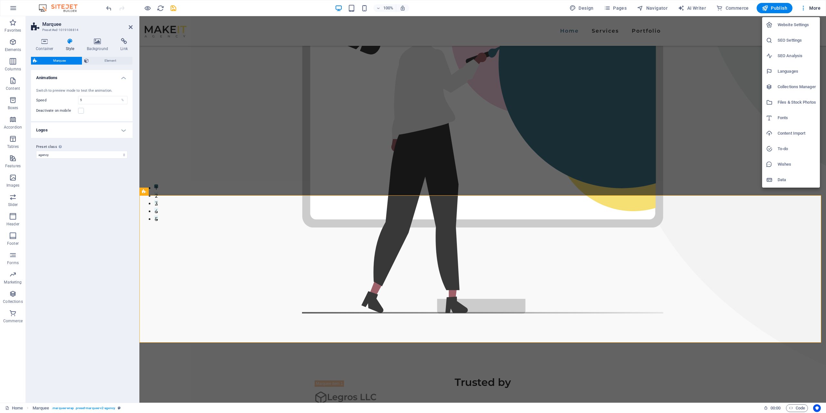
click at [803, 86] on h6 "Collections Manager" at bounding box center [797, 87] width 38 height 8
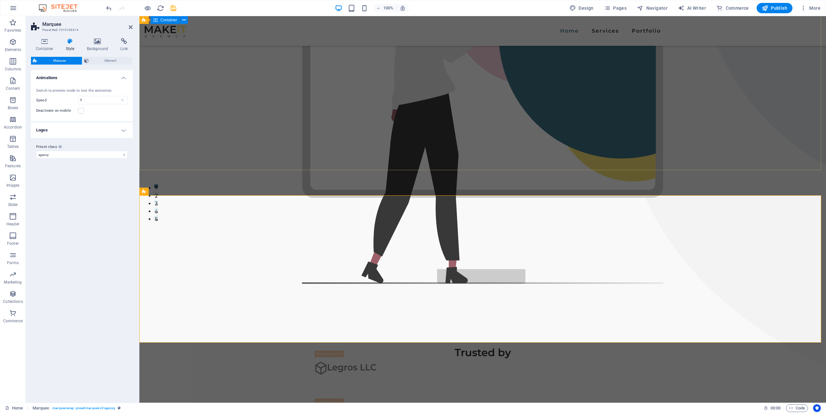
scroll to position [0, 0]
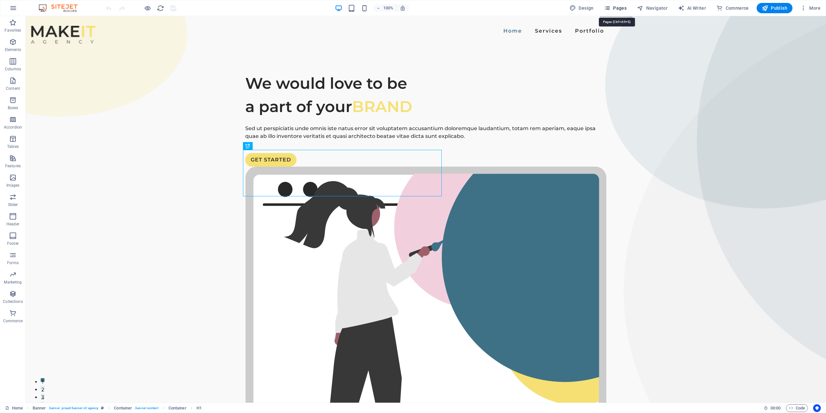
click at [623, 7] on span "Pages" at bounding box center [615, 8] width 23 height 6
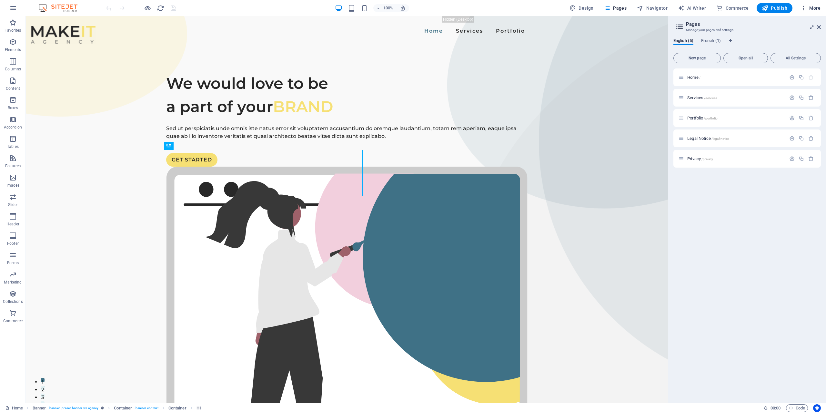
click at [818, 5] on span "More" at bounding box center [810, 8] width 20 height 6
click at [815, 7] on div at bounding box center [413, 206] width 826 height 413
click at [815, 7] on span "More" at bounding box center [810, 8] width 20 height 6
click at [802, 24] on h6 "Website Settings" at bounding box center [797, 25] width 38 height 8
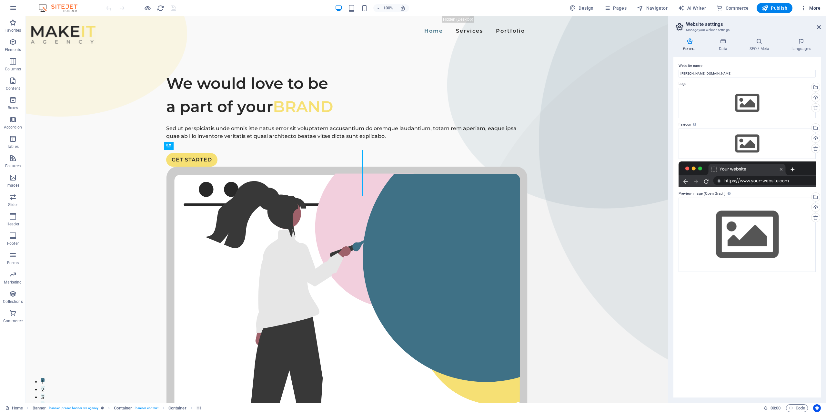
click at [819, 5] on span "More" at bounding box center [810, 8] width 20 height 6
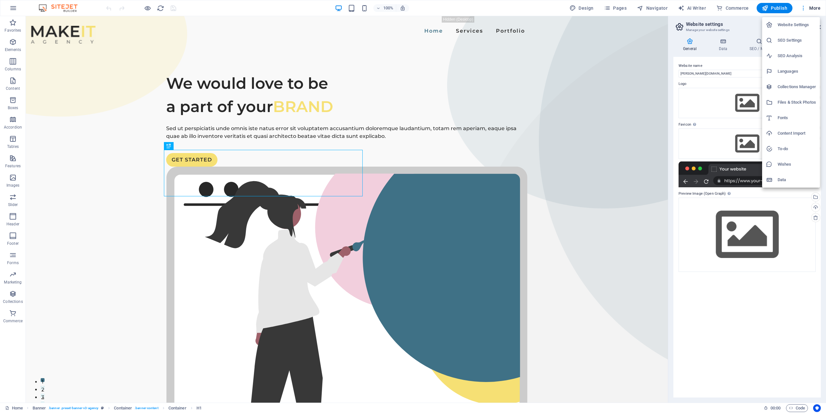
click at [819, 5] on div at bounding box center [413, 206] width 826 height 413
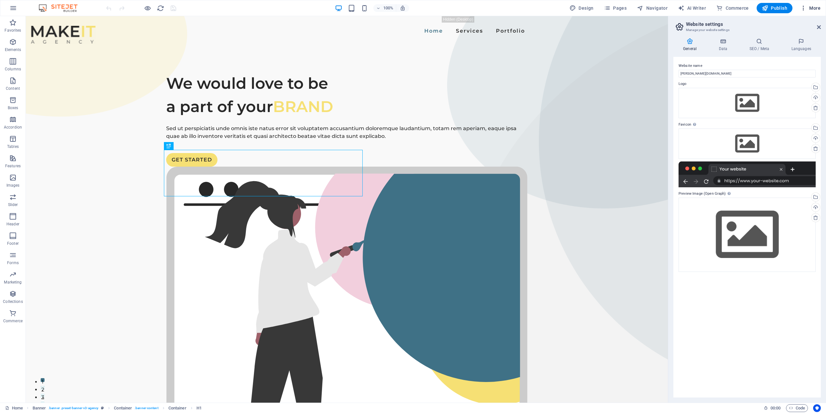
click at [819, 5] on span "More" at bounding box center [810, 8] width 20 height 6
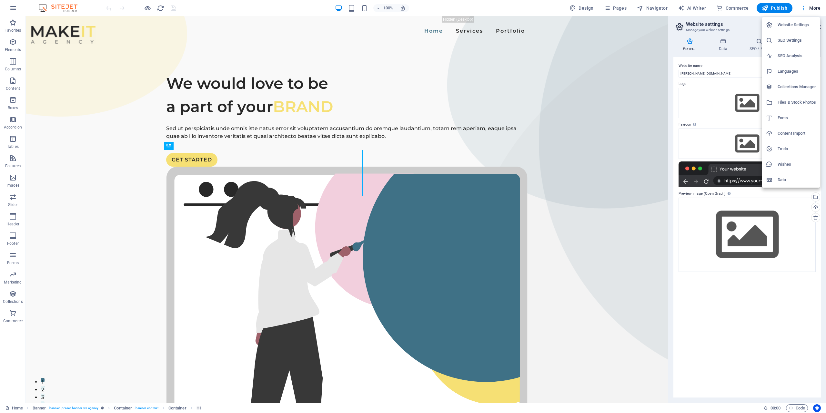
click at [779, 121] on h6 "Fonts" at bounding box center [797, 118] width 38 height 8
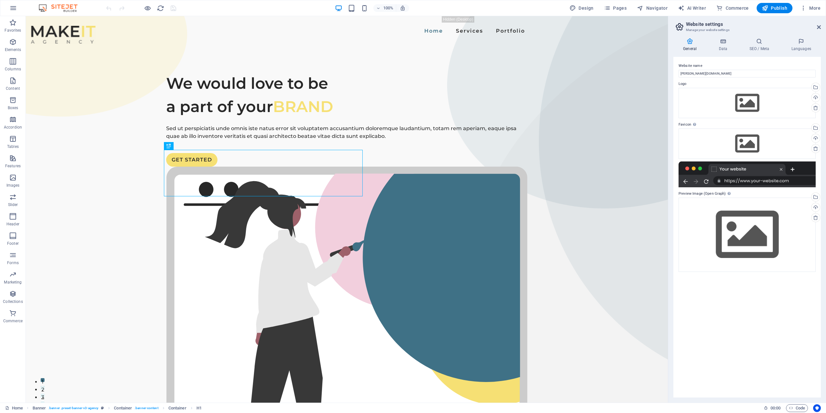
select select "popularity"
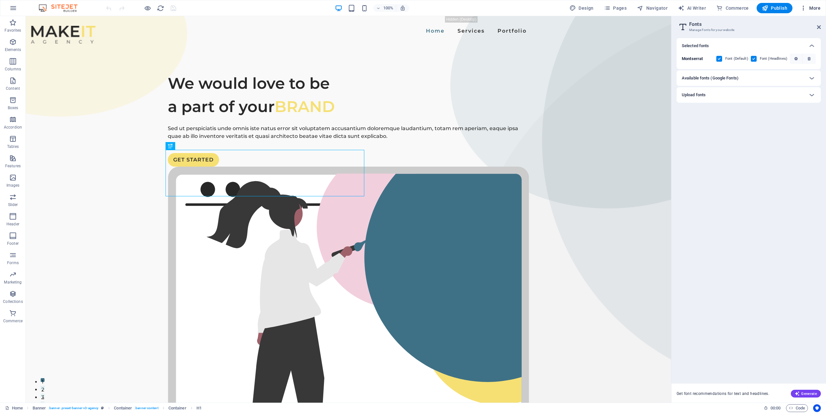
click at [818, 6] on span "More" at bounding box center [810, 8] width 20 height 6
click at [817, 7] on div at bounding box center [413, 206] width 826 height 413
click at [696, 10] on span "AI Writer" at bounding box center [692, 8] width 28 height 6
select select "English"
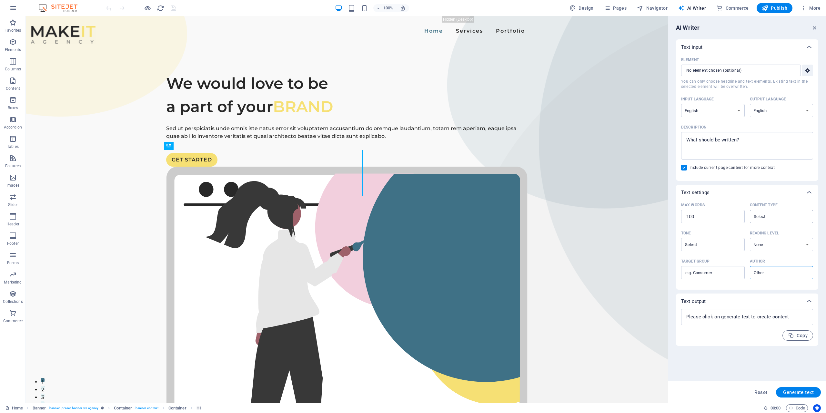
click at [785, 217] on input "Content type ​" at bounding box center [776, 216] width 49 height 9
click at [784, 196] on div "Text settings" at bounding box center [741, 192] width 120 height 6
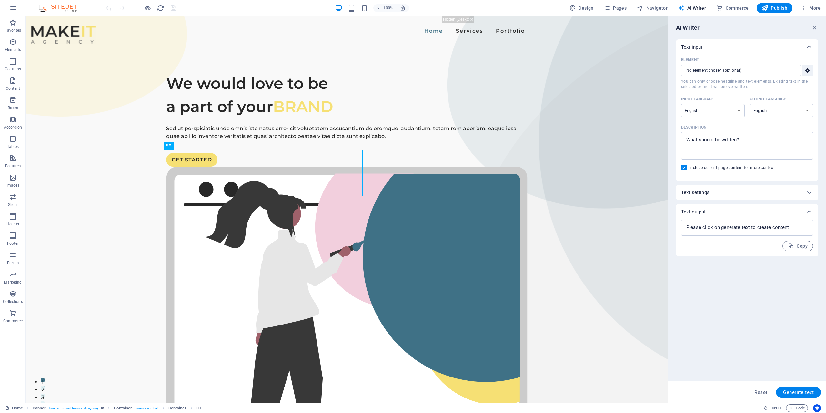
click at [784, 196] on div "Text settings" at bounding box center [741, 192] width 120 height 6
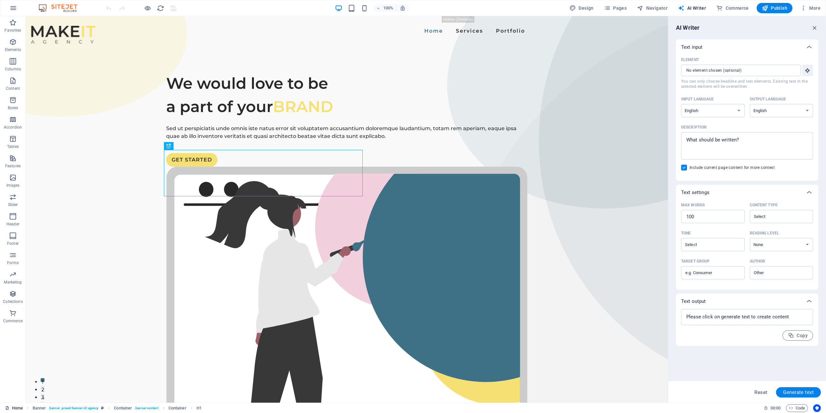
click at [13, 408] on link "Home" at bounding box center [14, 408] width 18 height 8
click at [15, 407] on link "Home" at bounding box center [14, 408] width 18 height 8
click at [16, 407] on link "Home" at bounding box center [14, 408] width 18 height 8
click at [15, 406] on link "Home" at bounding box center [14, 408] width 18 height 8
drag, startPoint x: 15, startPoint y: 406, endPoint x: 2, endPoint y: 385, distance: 24.9
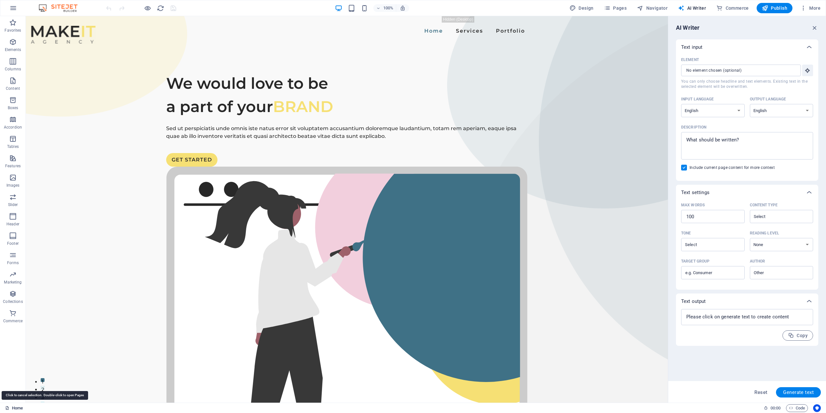
click at [15, 406] on link "Home" at bounding box center [14, 408] width 18 height 8
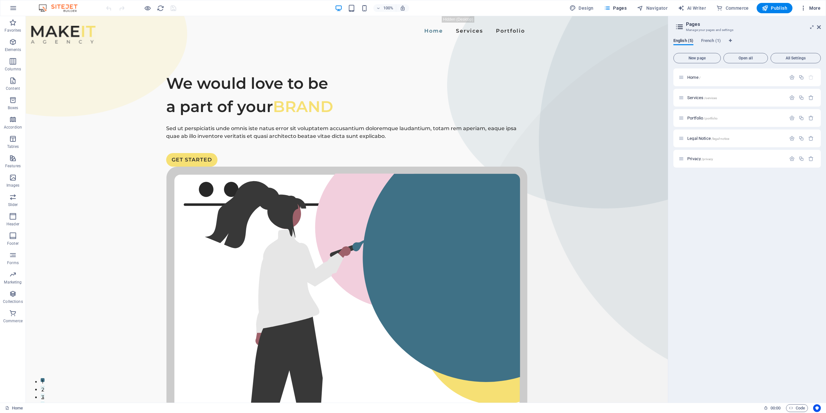
click at [805, 6] on icon "button" at bounding box center [803, 8] width 6 height 6
click at [819, 6] on div at bounding box center [413, 206] width 826 height 413
click at [819, 6] on span "More" at bounding box center [810, 8] width 20 height 6
click at [819, 6] on div at bounding box center [413, 206] width 826 height 413
click at [818, 26] on icon at bounding box center [819, 27] width 4 height 5
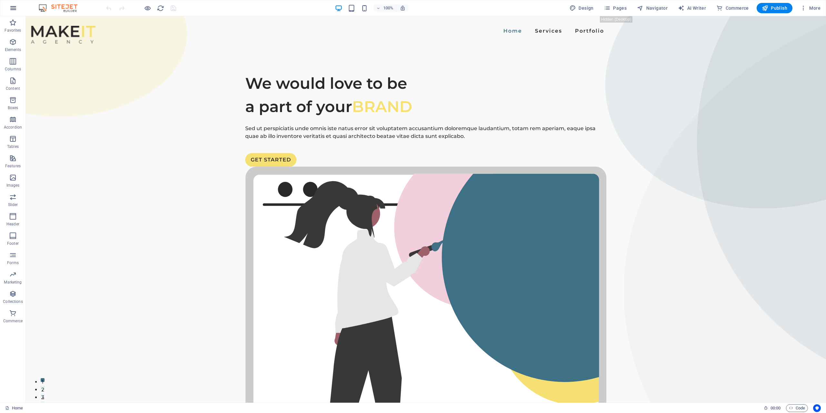
click at [8, 9] on button "button" at bounding box center [12, 7] width 15 height 15
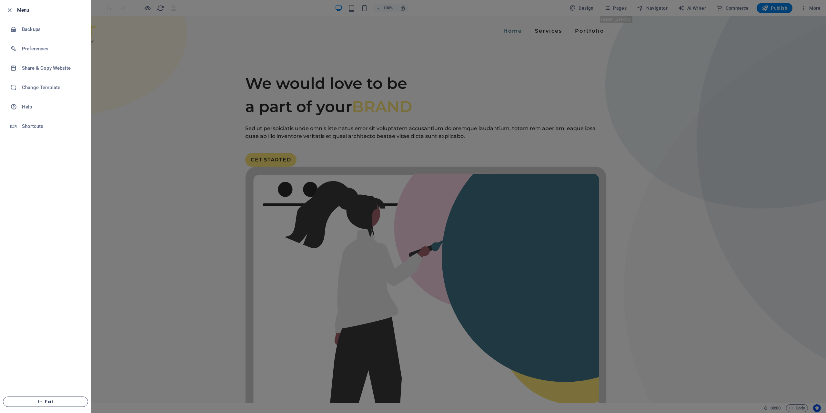
click at [33, 403] on span "Exit" at bounding box center [45, 401] width 74 height 5
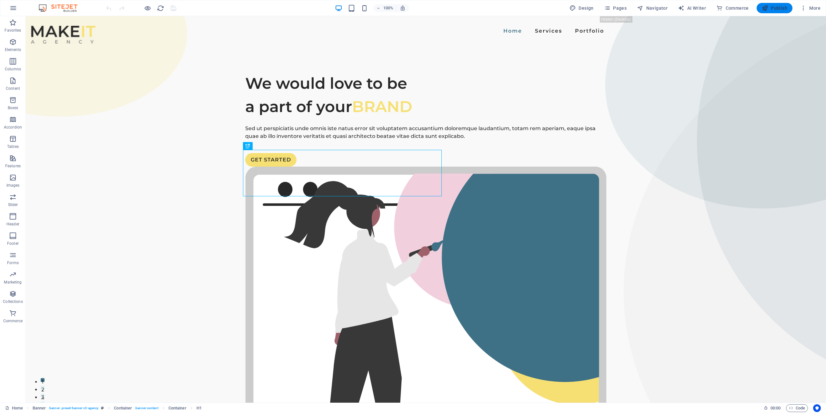
click at [770, 6] on span "Publish" at bounding box center [774, 8] width 25 height 6
